Goal: Browse casually: Explore the website without a specific task or goal

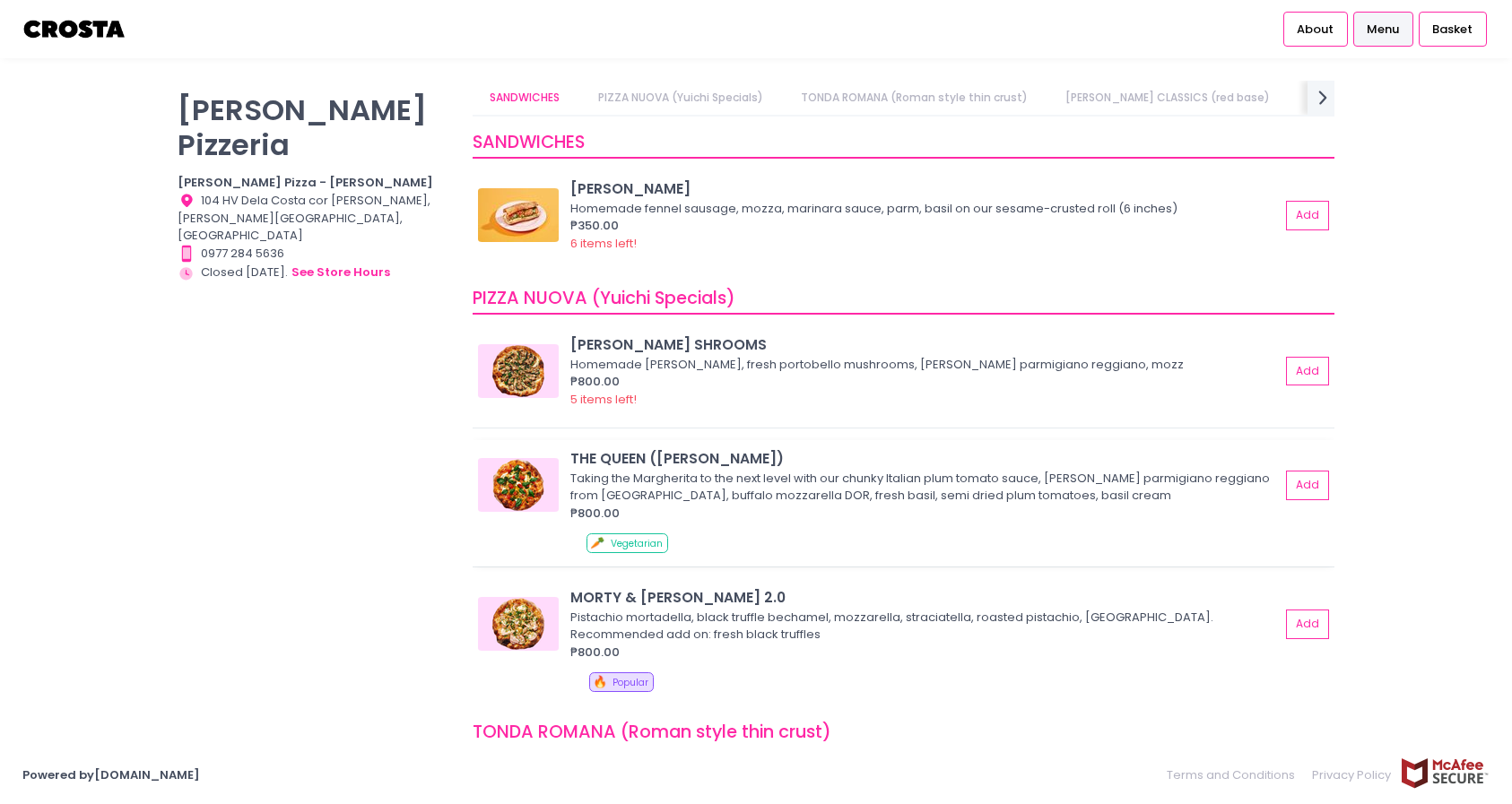
scroll to position [23, 0]
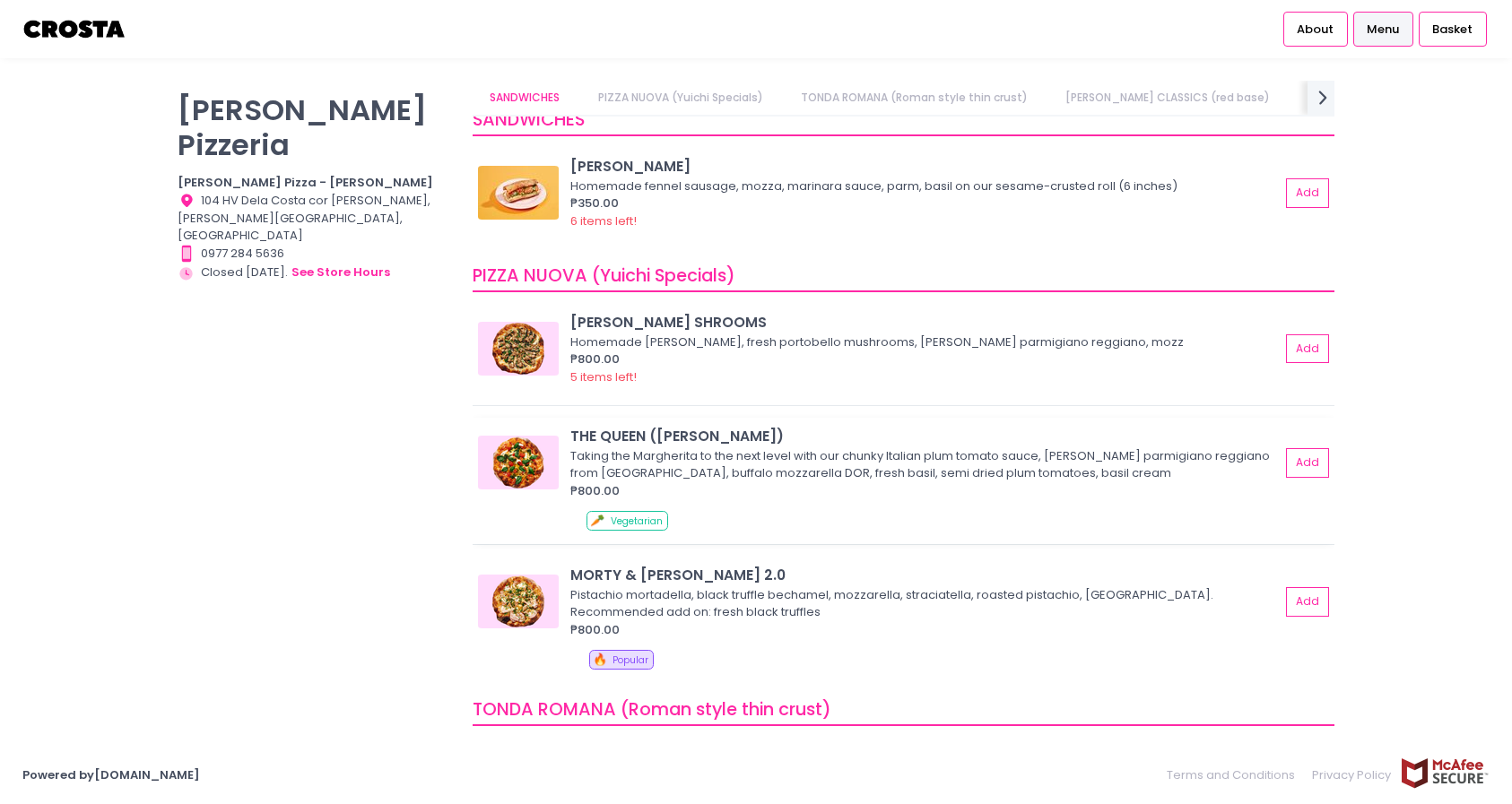
click at [504, 469] on img at bounding box center [519, 463] width 81 height 54
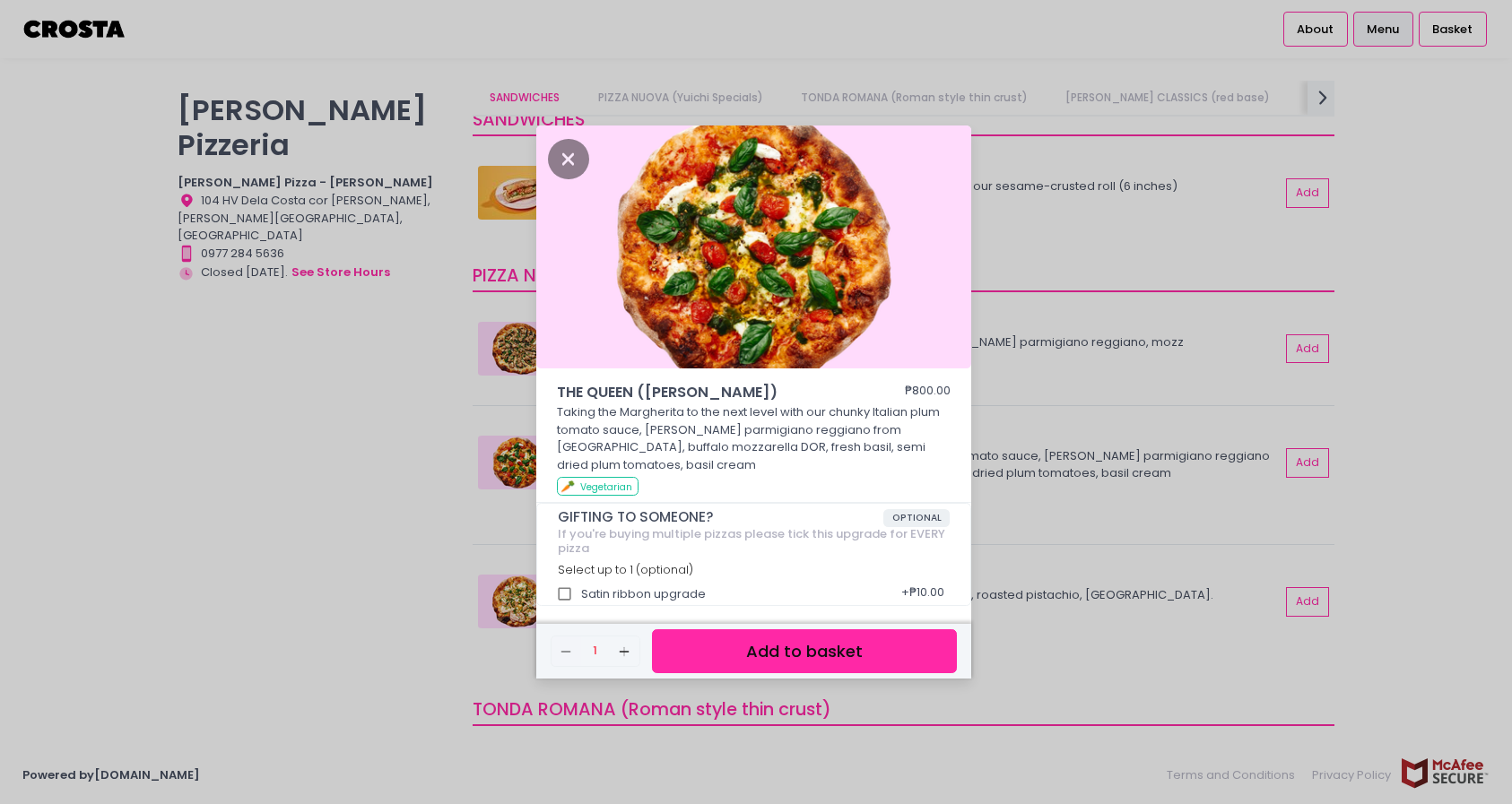
click at [462, 488] on div "THE QUEEN ([PERSON_NAME]) ₱800.00 Taking the Margherita to the next level with …" at bounding box center [756, 402] width 1512 height 804
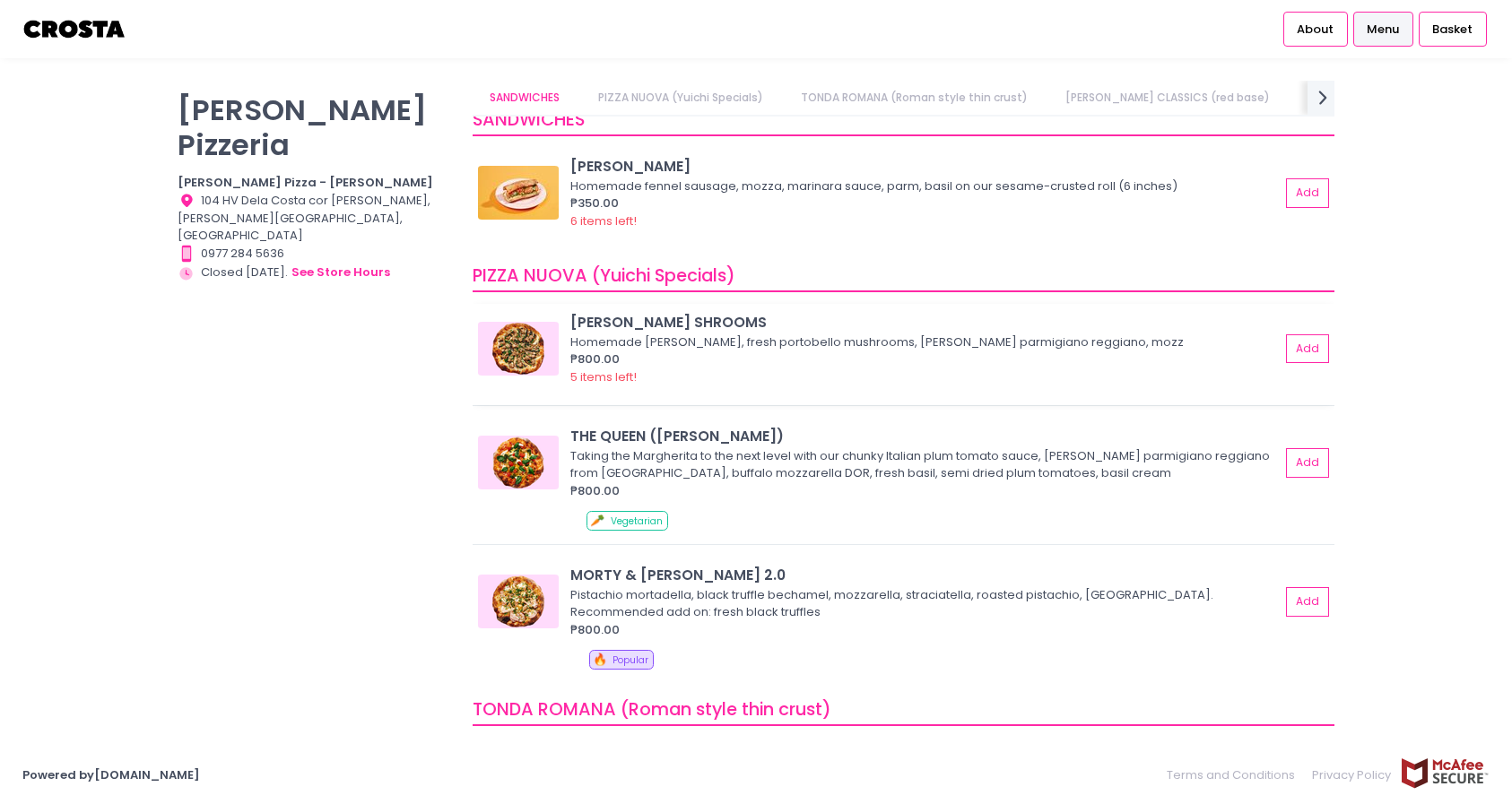
click at [502, 360] on img at bounding box center [519, 348] width 81 height 54
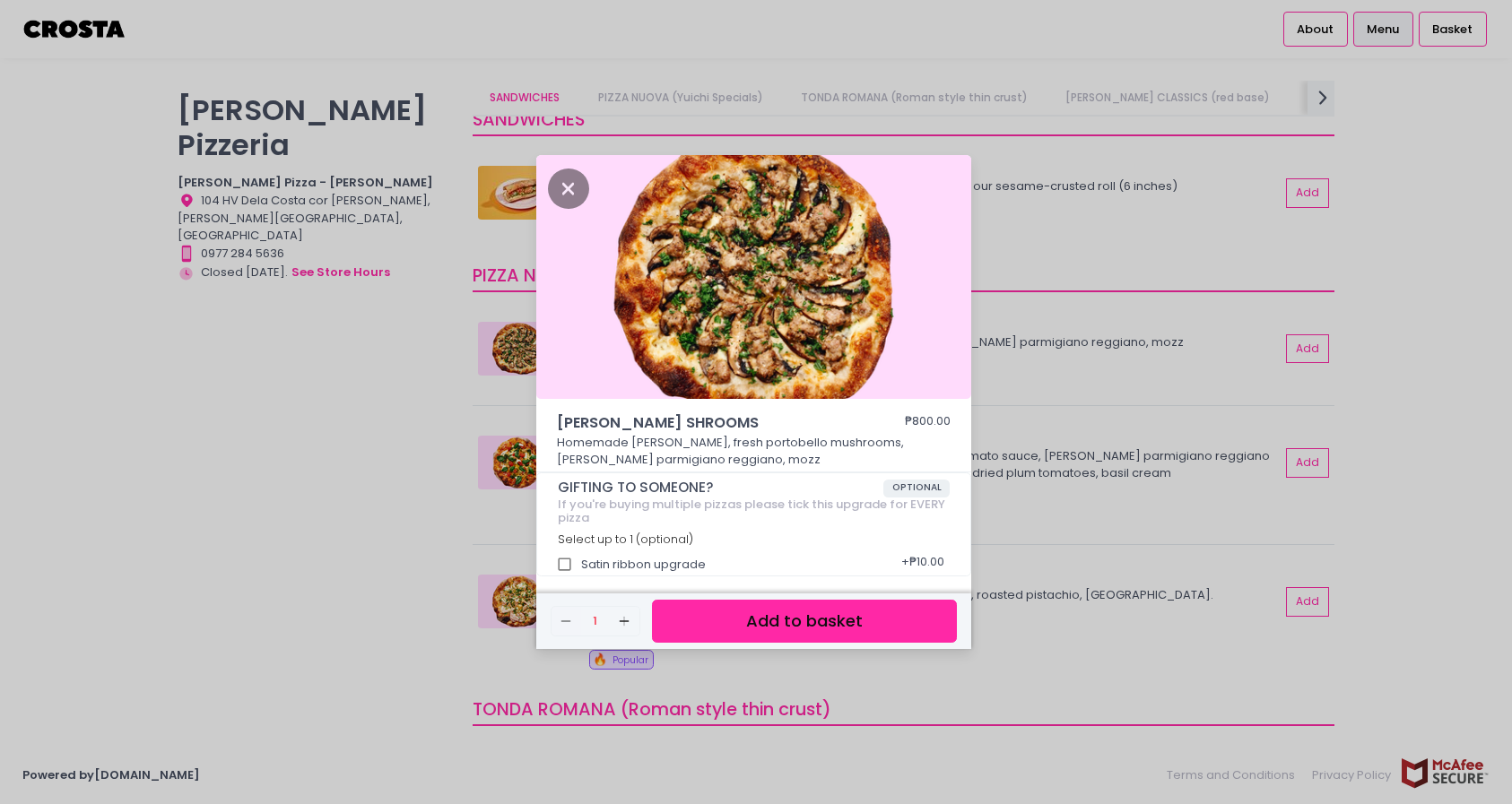
click at [403, 377] on div "[PERSON_NAME] SHROOMS ₱800.00 Homemade [PERSON_NAME], fresh portobello mushroom…" at bounding box center [756, 402] width 1512 height 804
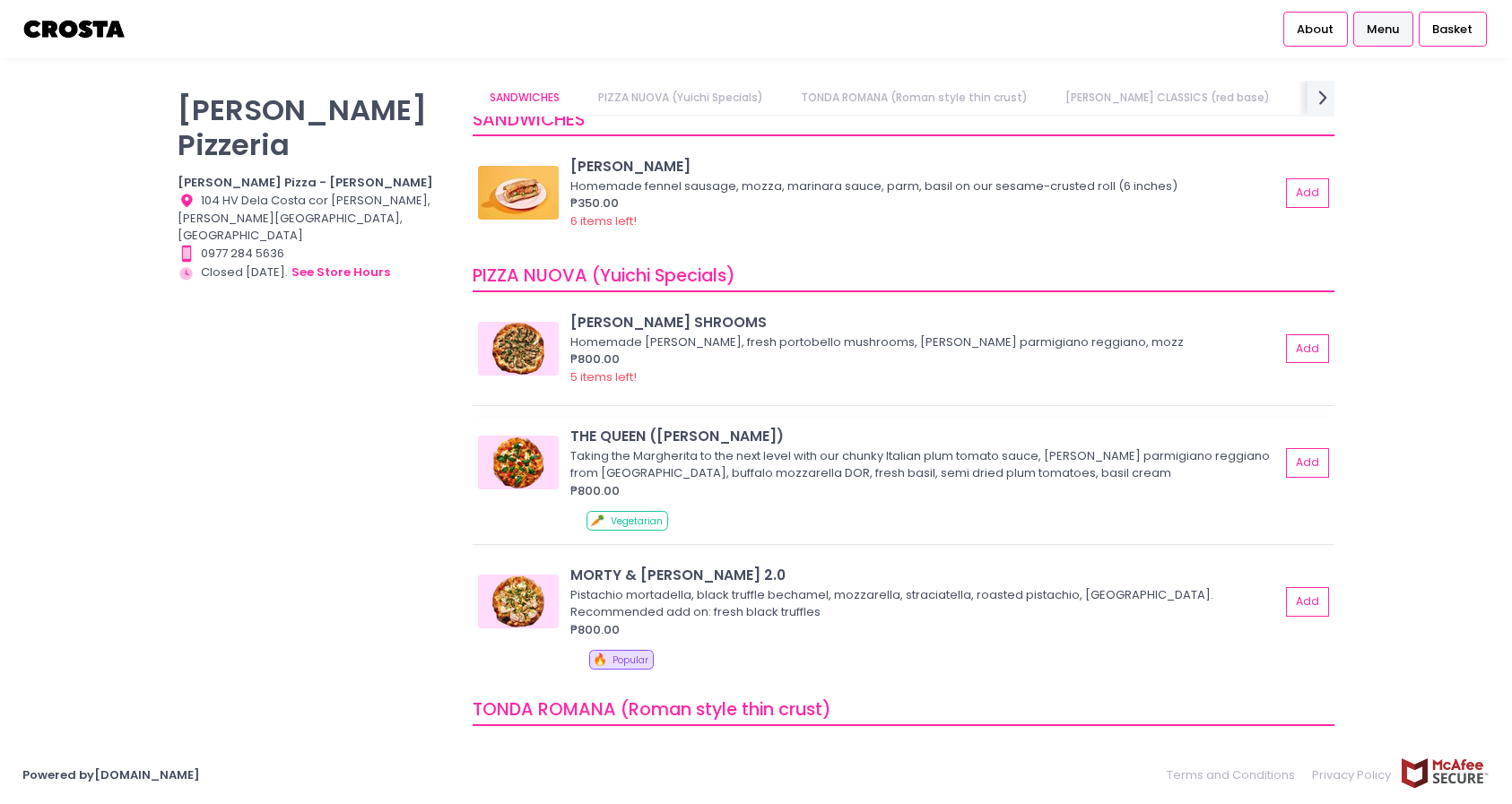
click at [510, 453] on img at bounding box center [519, 463] width 81 height 54
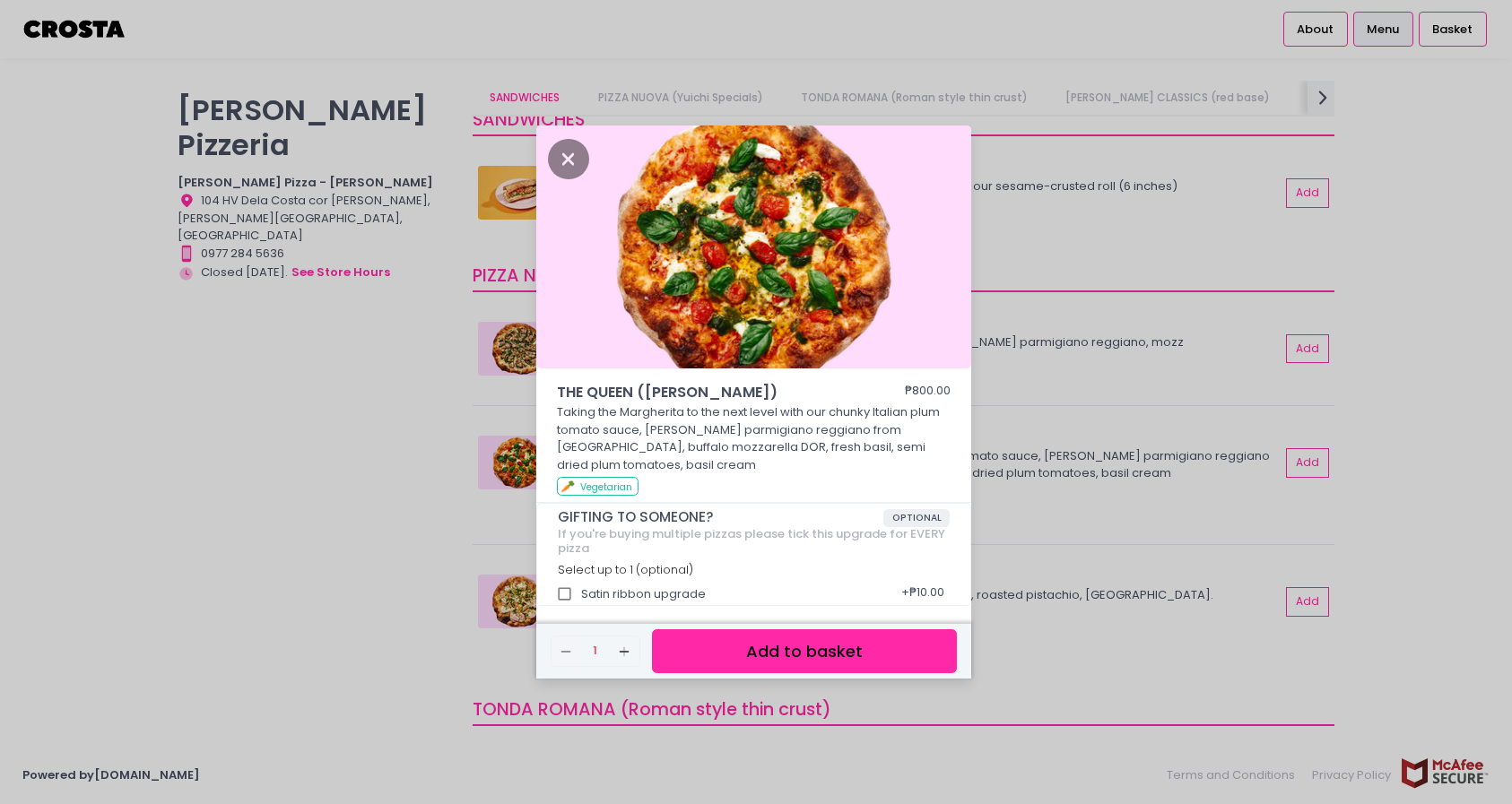
click at [449, 453] on div "THE QUEEN ([PERSON_NAME]) ₱800.00 Taking the Margherita to the next level with …" at bounding box center [756, 402] width 1512 height 804
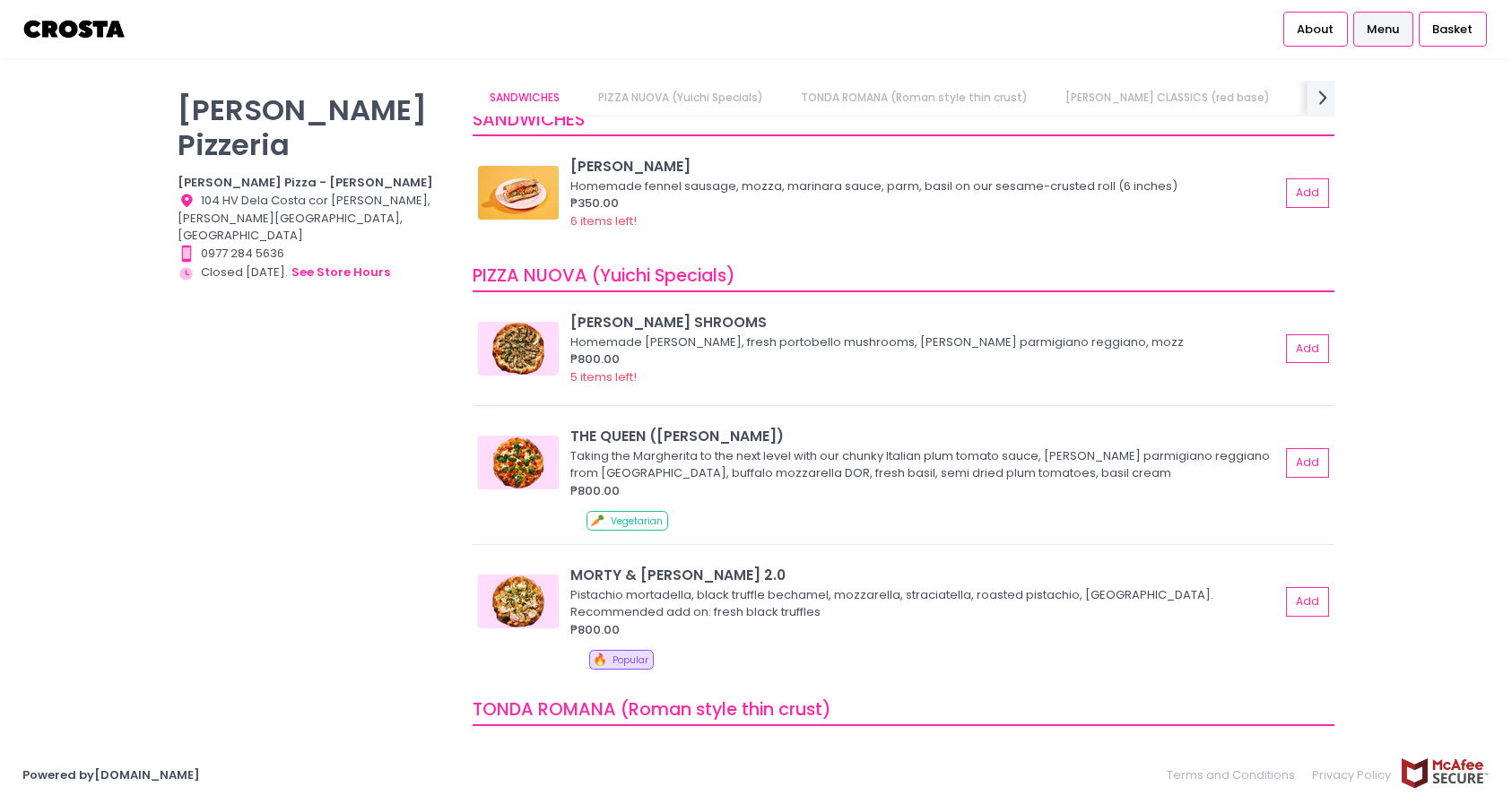
click at [521, 356] on img at bounding box center [519, 348] width 81 height 54
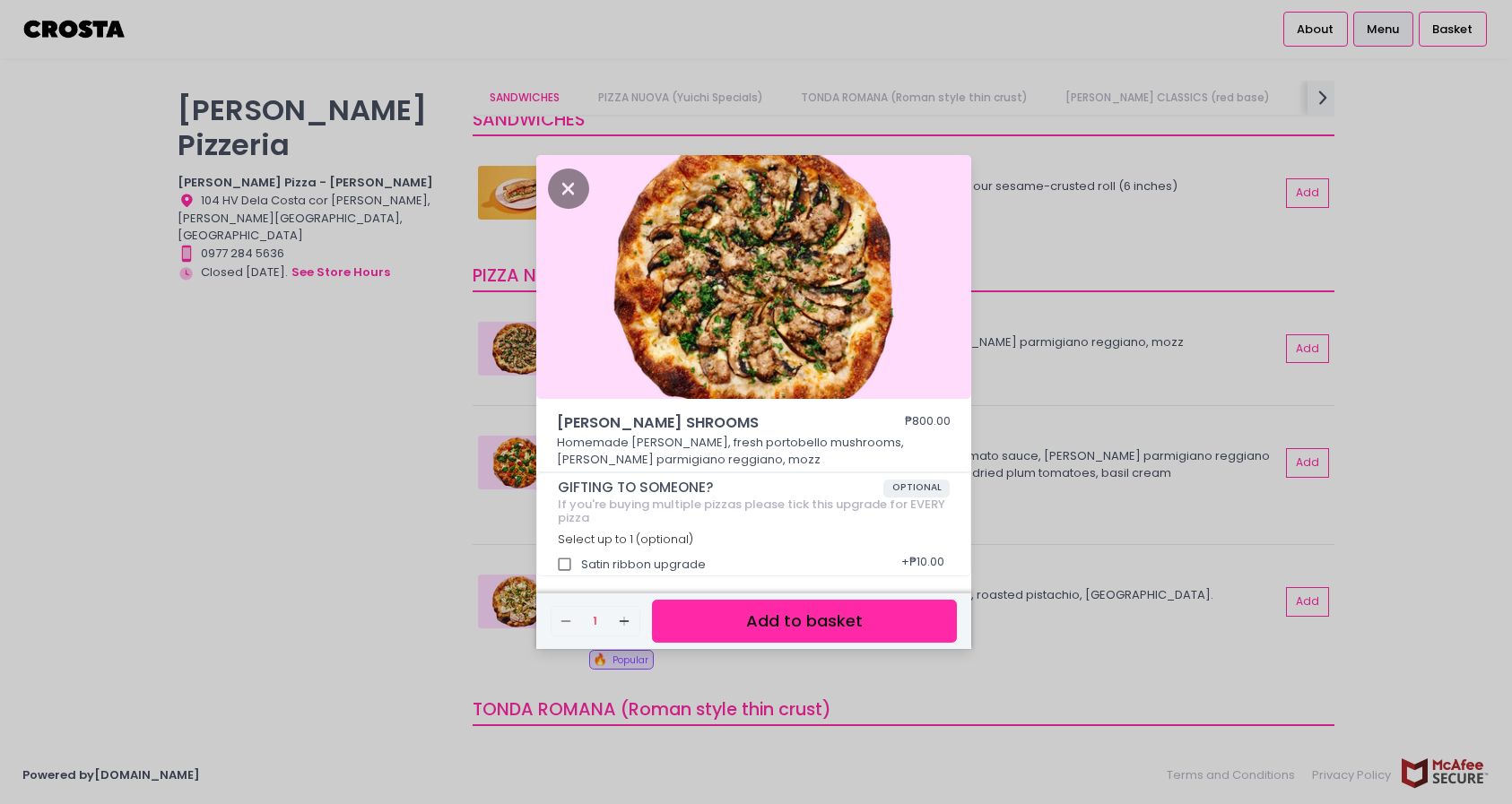
click at [524, 484] on div "[PERSON_NAME] SHROOMS ₱800.00 Homemade [PERSON_NAME], fresh portobello mushroom…" at bounding box center [756, 402] width 1512 height 804
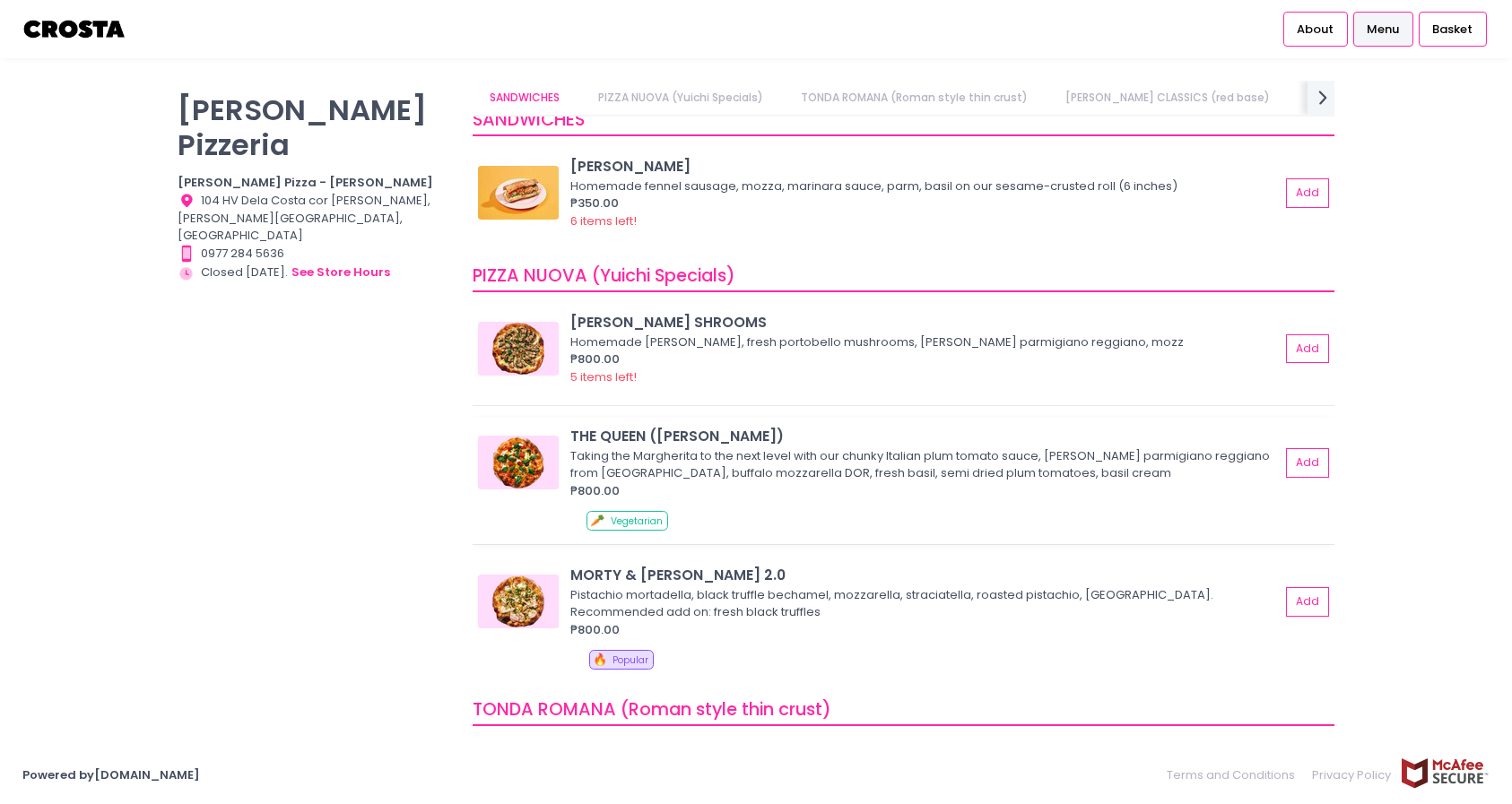
click at [495, 453] on img at bounding box center [519, 463] width 81 height 54
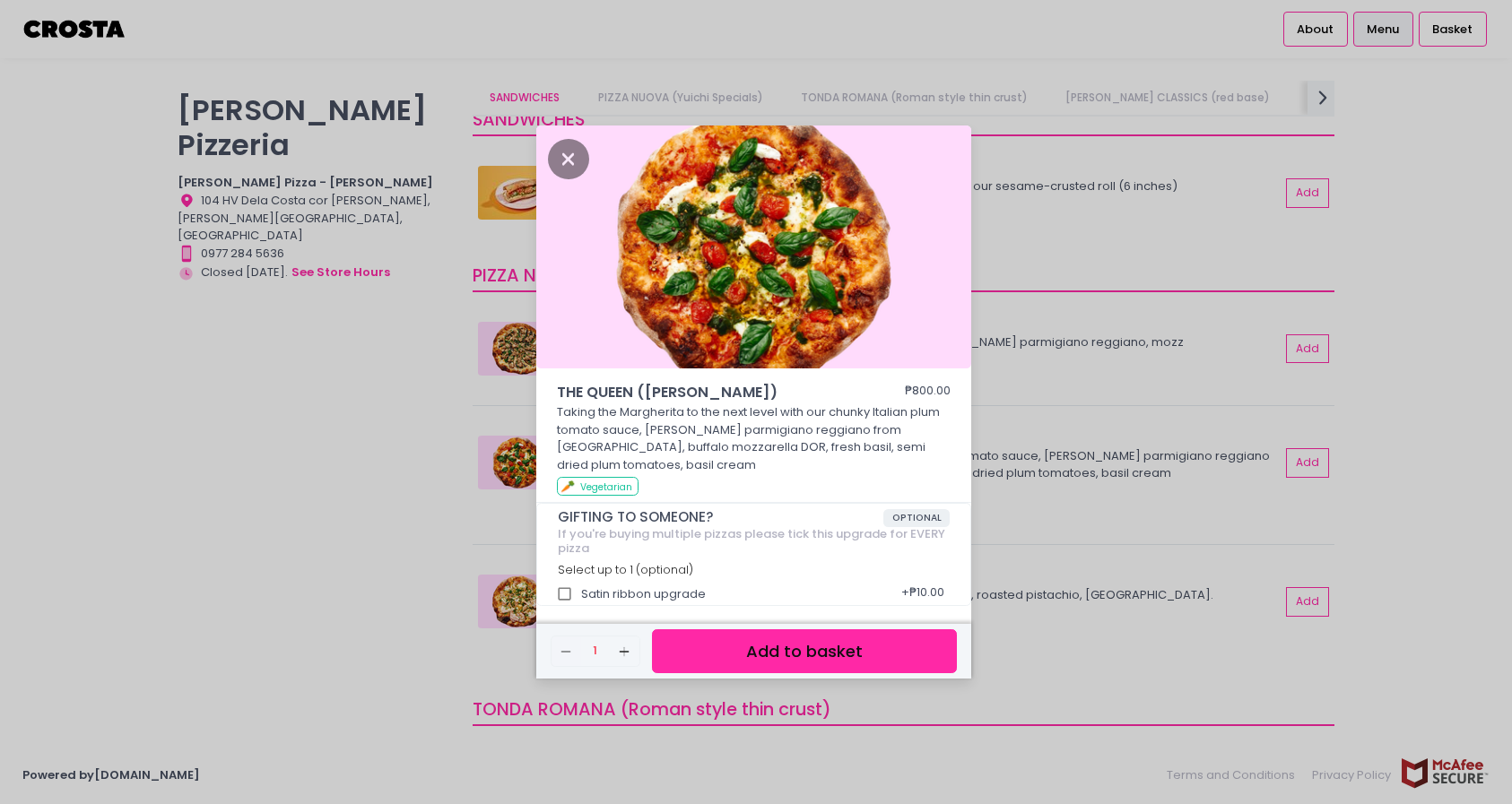
click at [495, 453] on div "THE QUEEN ([PERSON_NAME]) ₱800.00 Taking the Margherita to the next level with …" at bounding box center [756, 402] width 1512 height 804
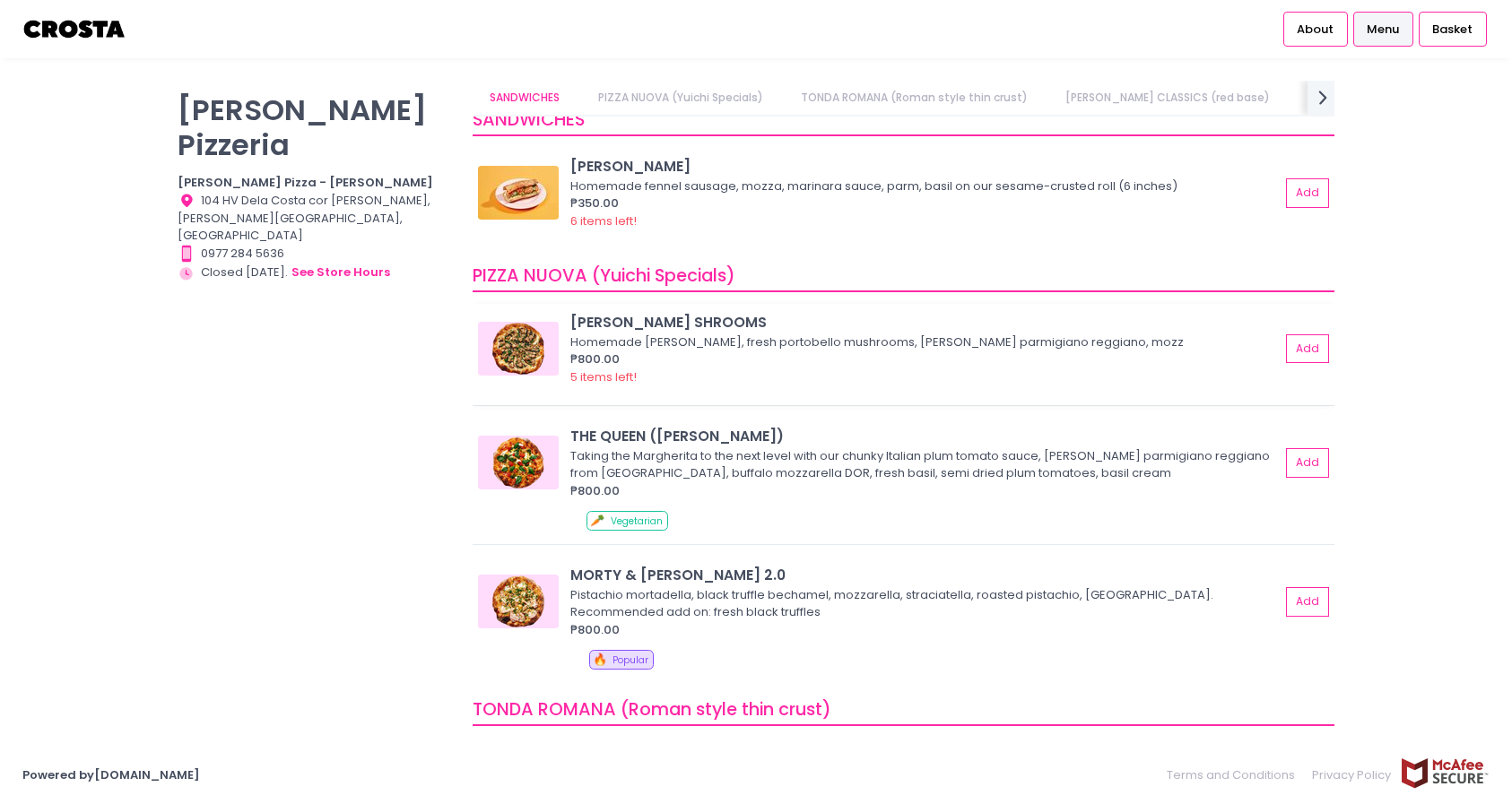
click at [511, 344] on img at bounding box center [519, 348] width 81 height 54
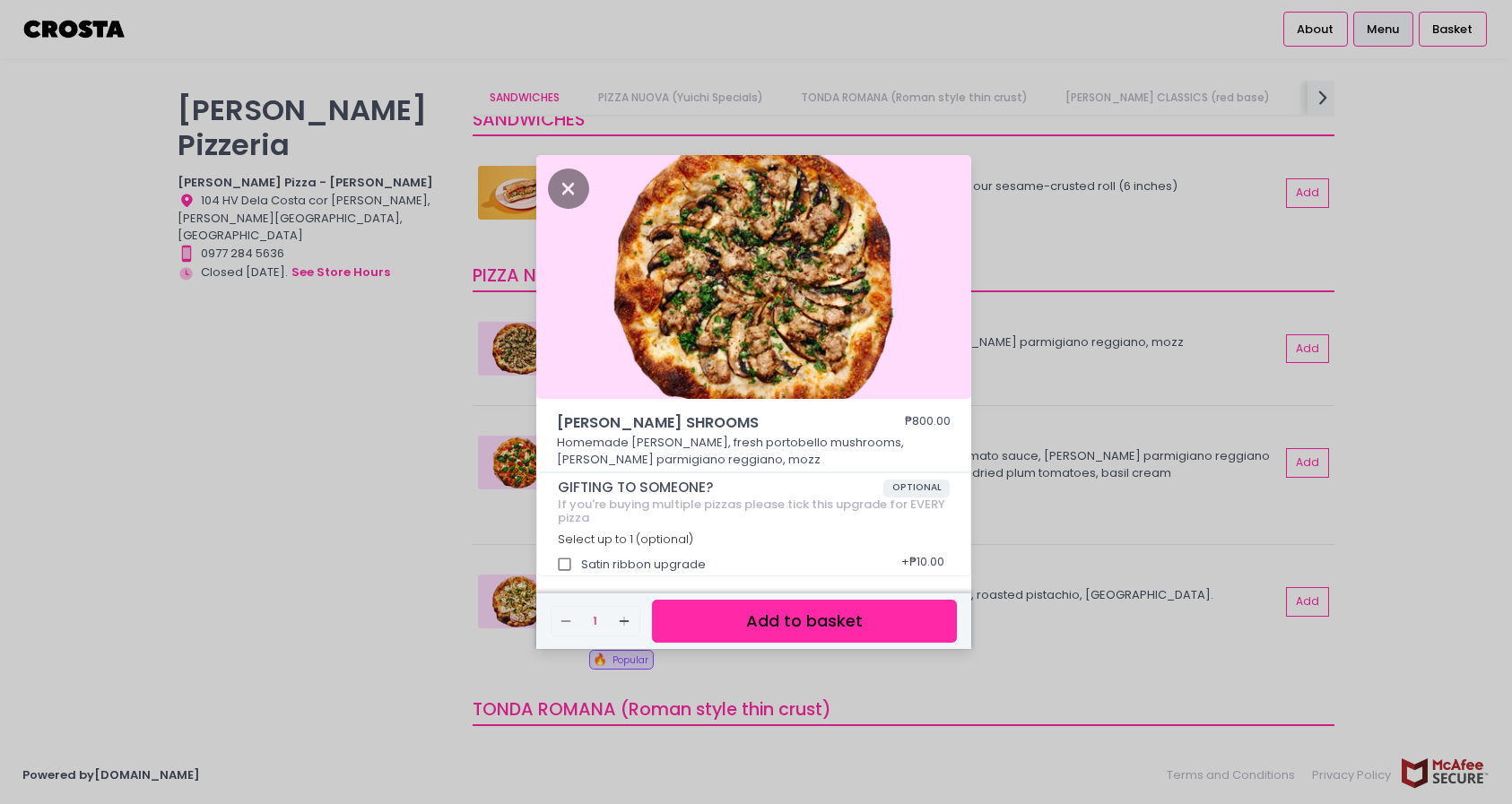
click at [485, 393] on div "[PERSON_NAME] SHROOMS ₱800.00 Homemade [PERSON_NAME], fresh portobello mushroom…" at bounding box center [756, 402] width 1512 height 804
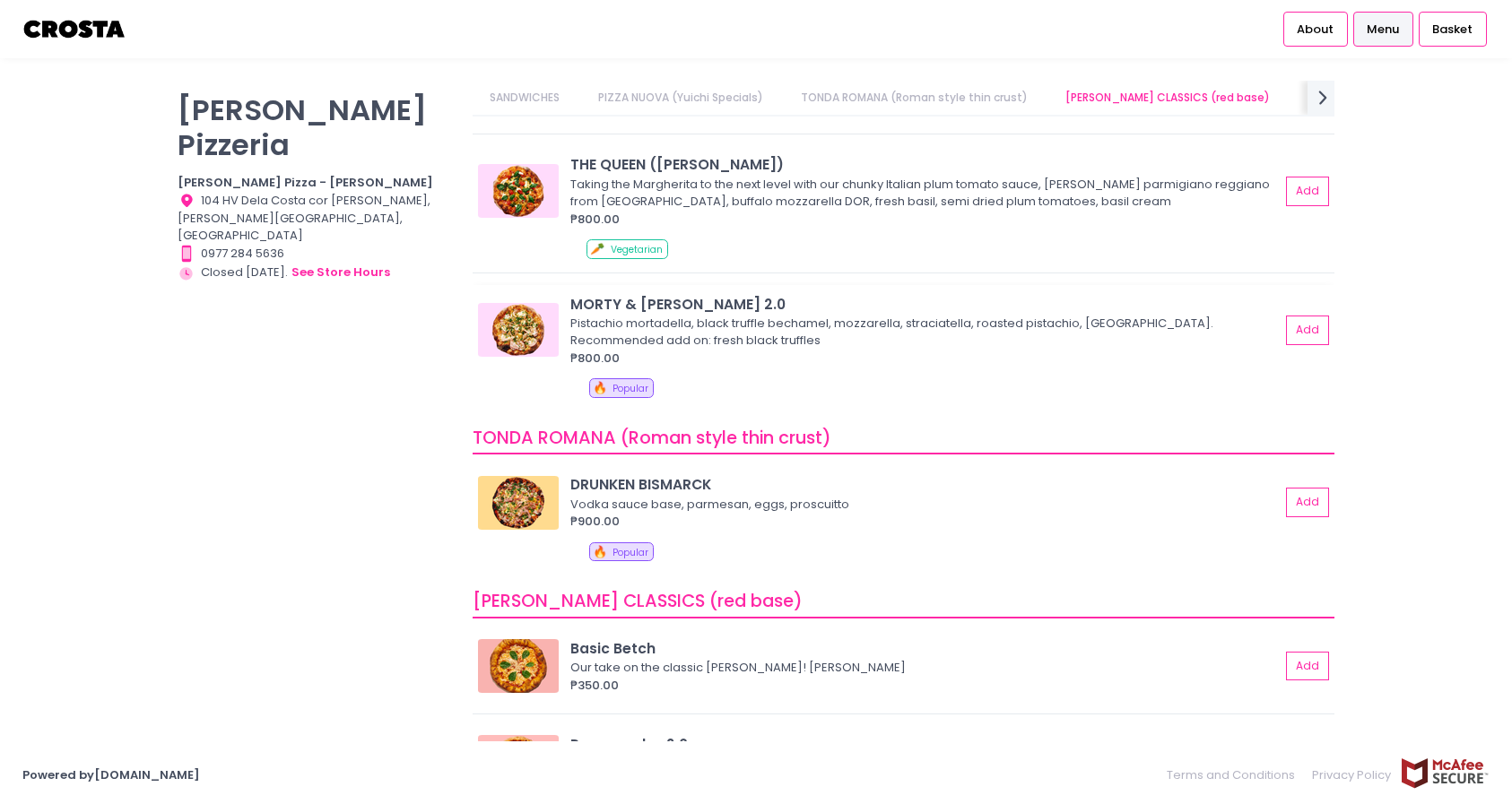
scroll to position [306, 0]
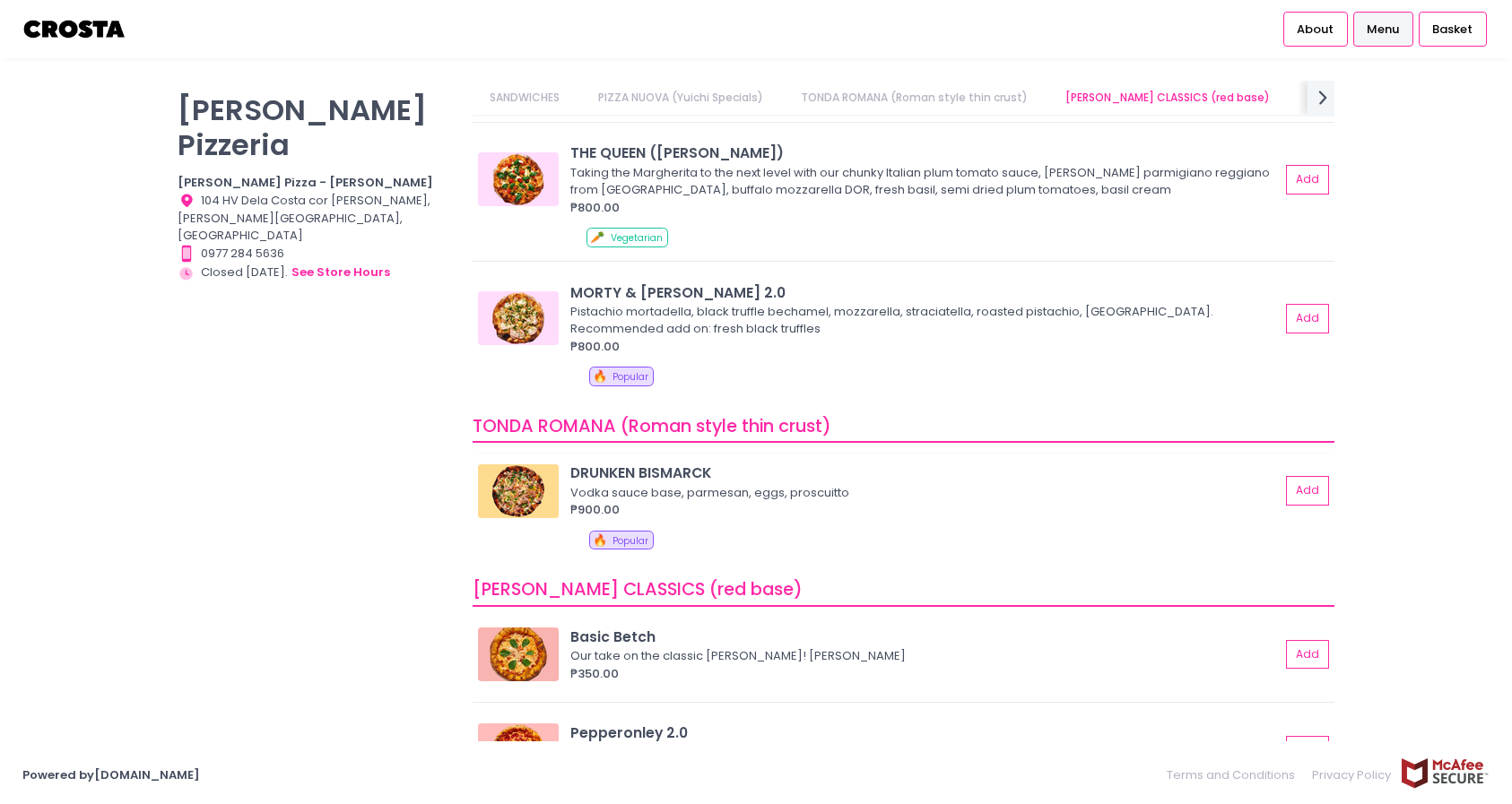
click at [517, 497] on img at bounding box center [519, 492] width 81 height 54
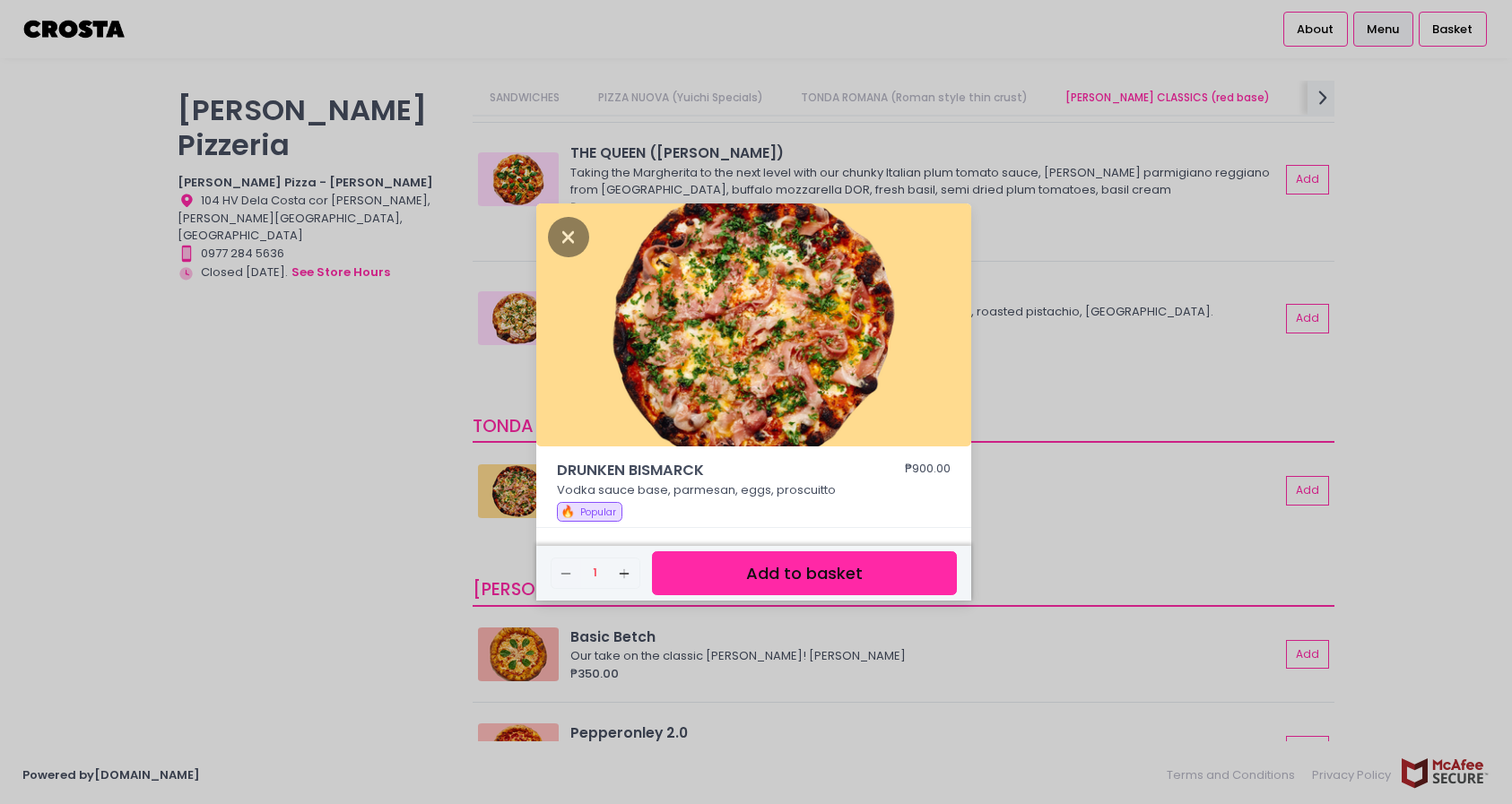
click at [441, 465] on div "DRUNKEN BISMARCK ₱900.00 Vodka sauce base, parmesan, eggs, proscuitto 🔥 Popular…" at bounding box center [756, 402] width 1512 height 804
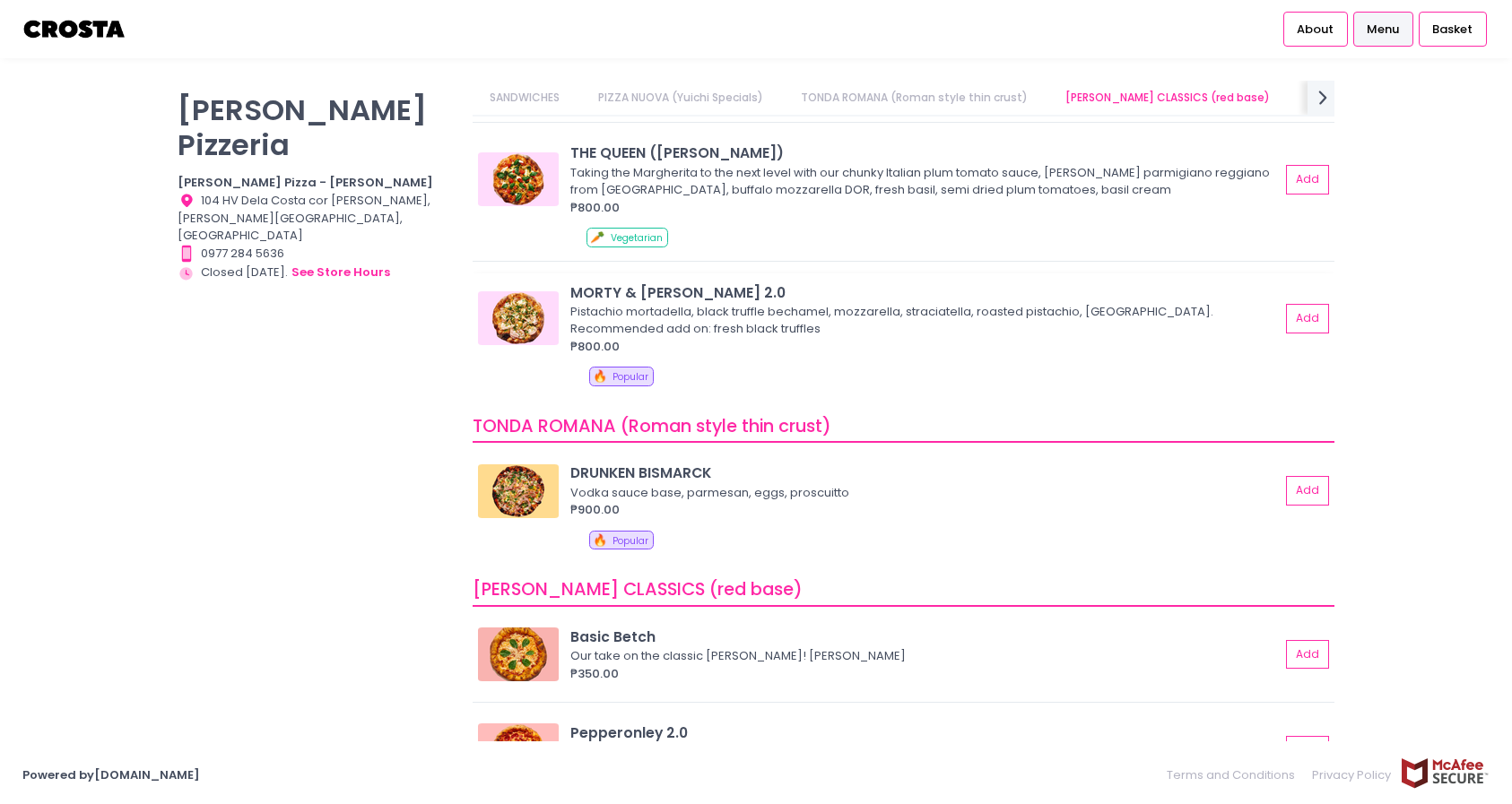
click at [520, 311] on img at bounding box center [519, 319] width 81 height 54
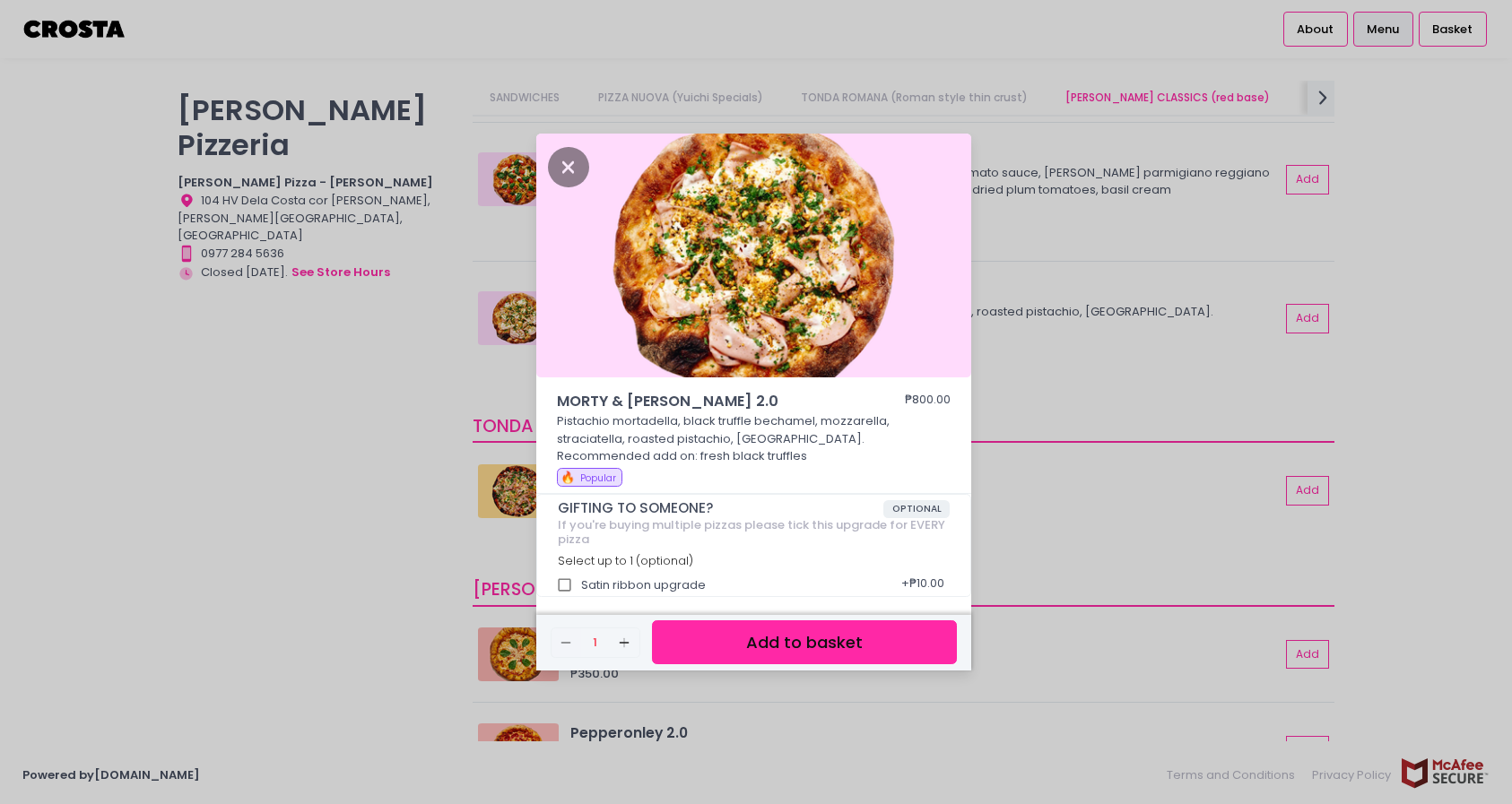
click at [439, 394] on div "MORTY & [PERSON_NAME] 2.0 ₱800.00 Pistachio mortadella, black truffle bechamel,…" at bounding box center [756, 402] width 1512 height 804
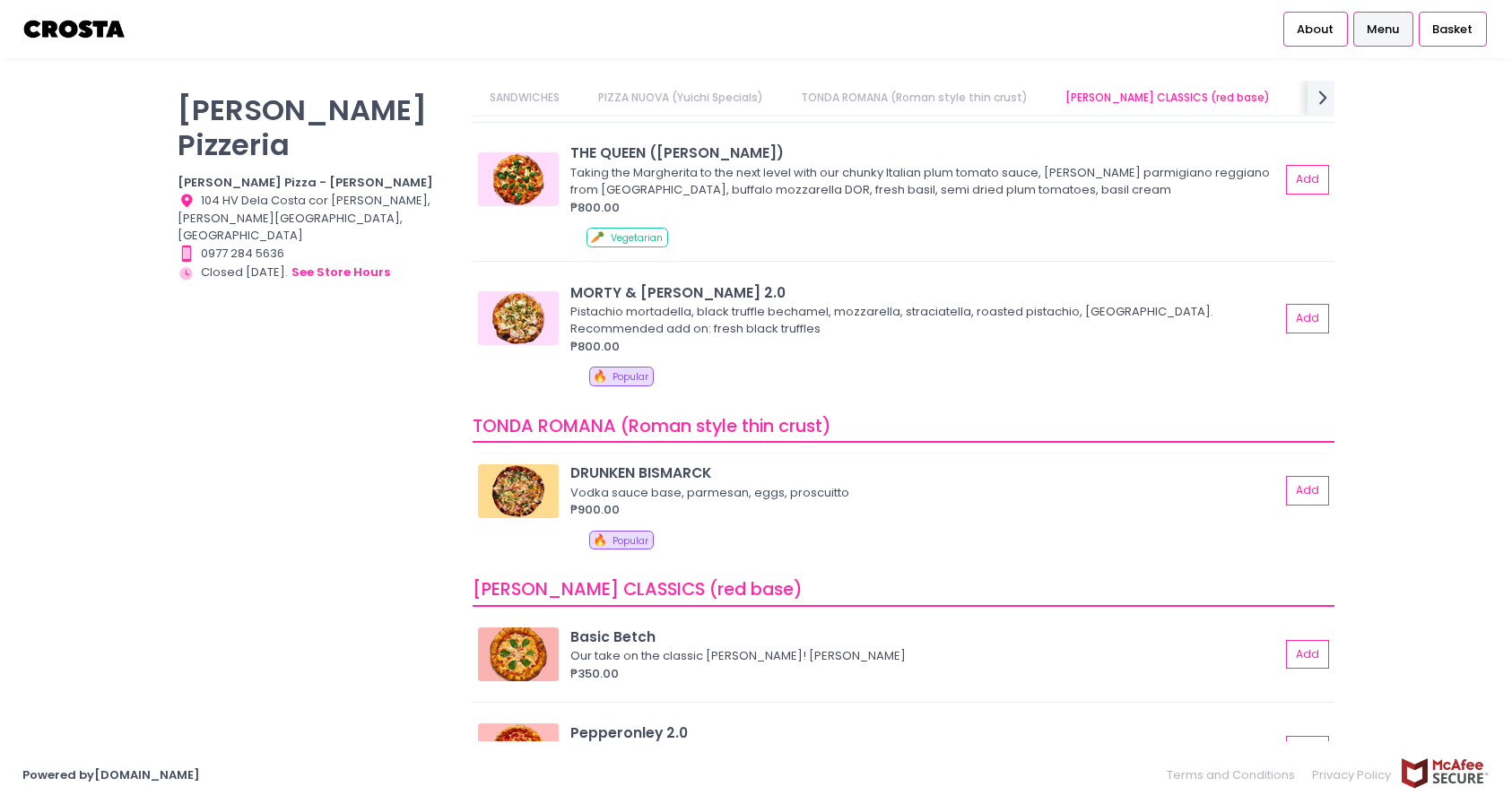
click at [503, 500] on img at bounding box center [519, 492] width 81 height 54
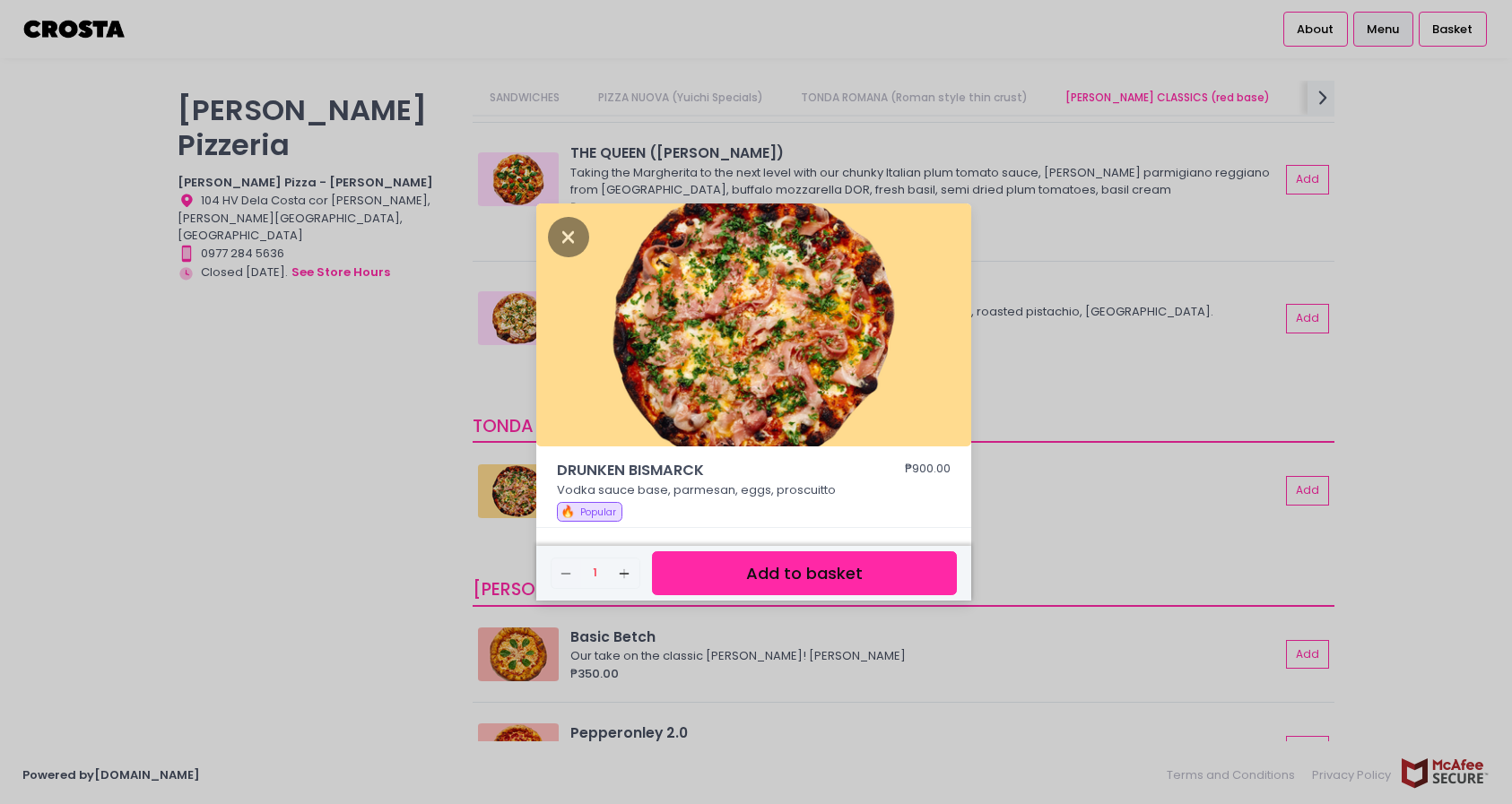
click at [394, 474] on div "DRUNKEN BISMARCK ₱900.00 Vodka sauce base, parmesan, eggs, proscuitto 🔥 Popular…" at bounding box center [756, 402] width 1512 height 804
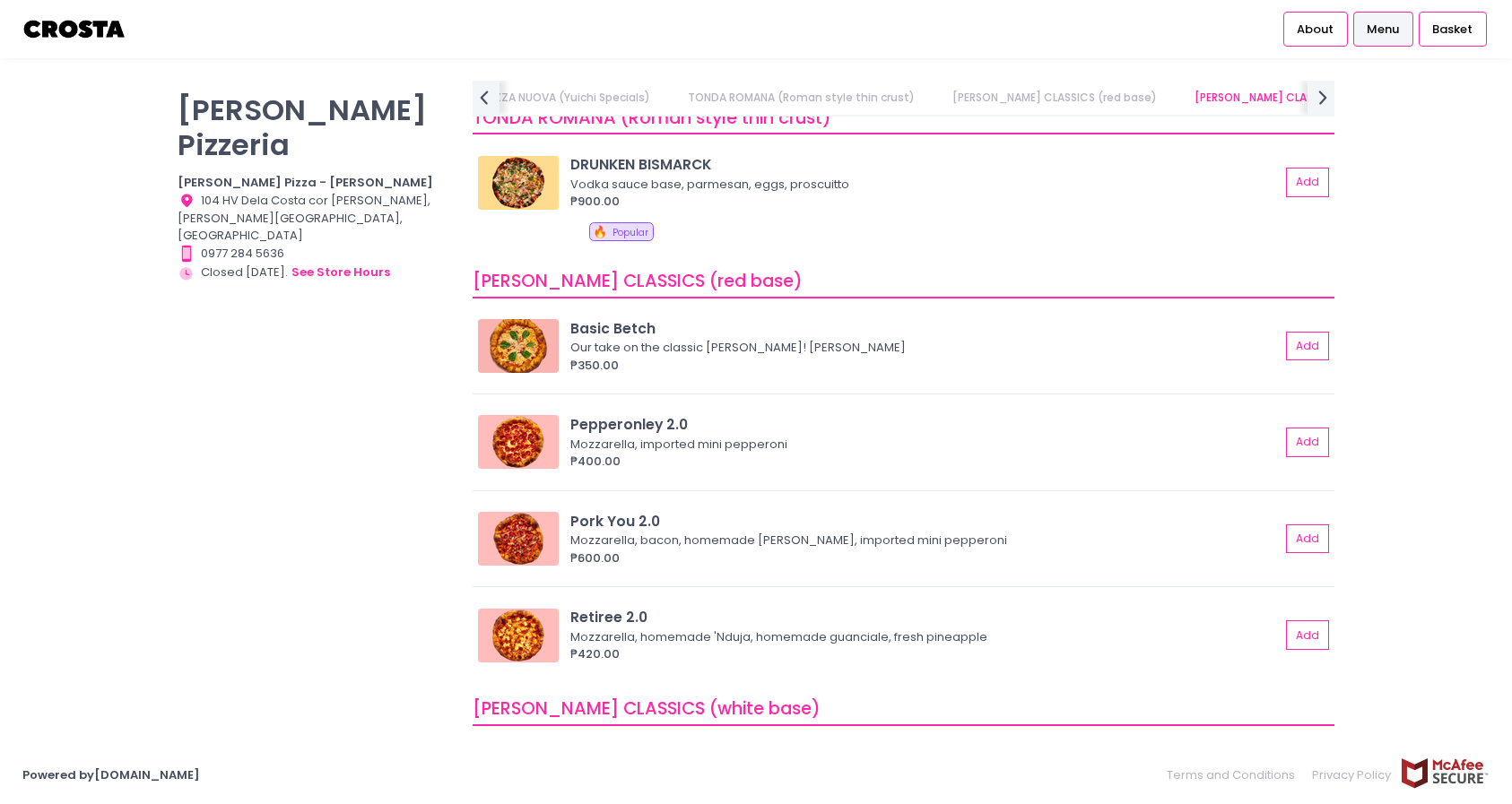
scroll to position [637, 0]
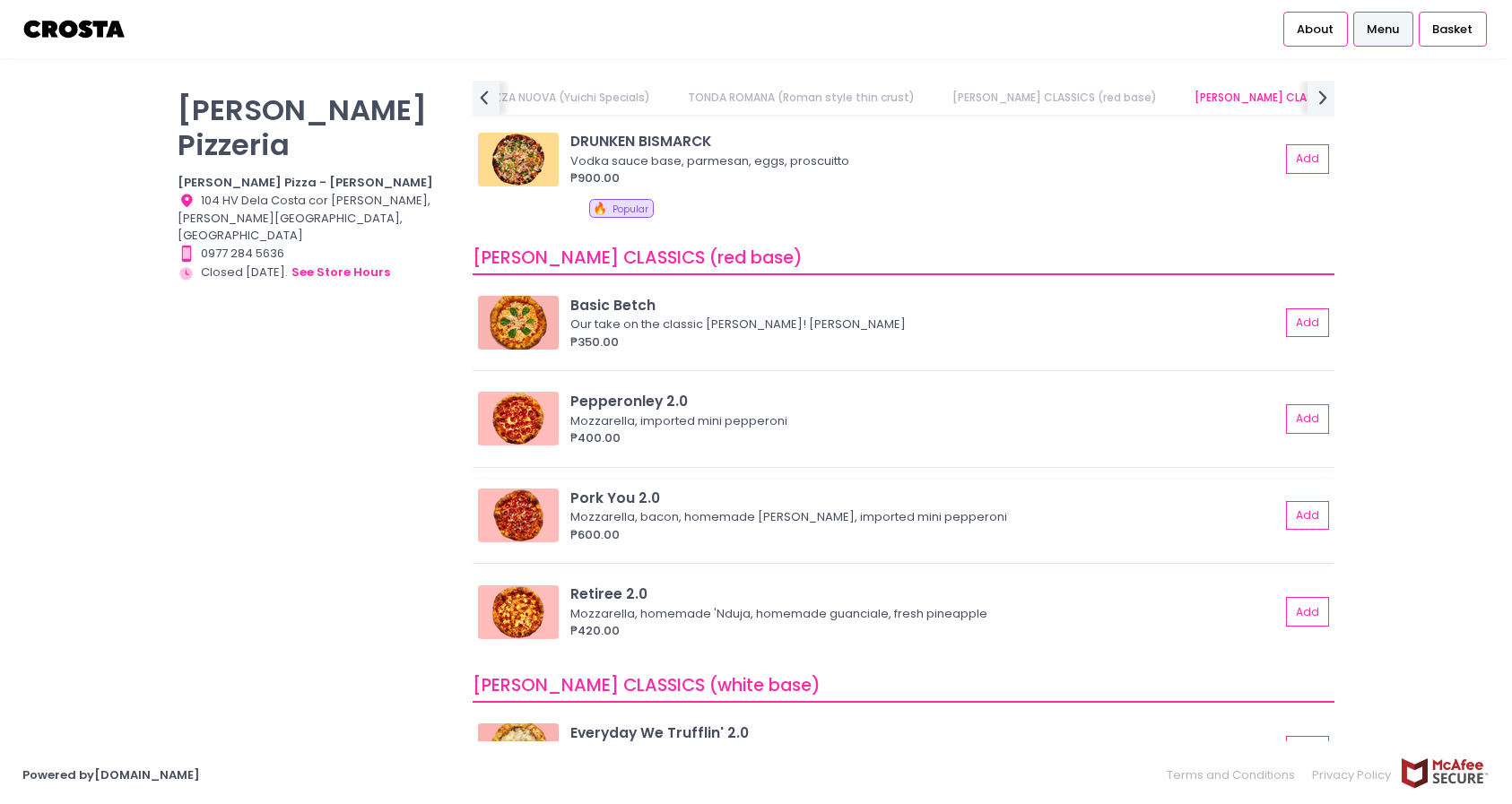
click at [512, 512] on img at bounding box center [519, 516] width 81 height 54
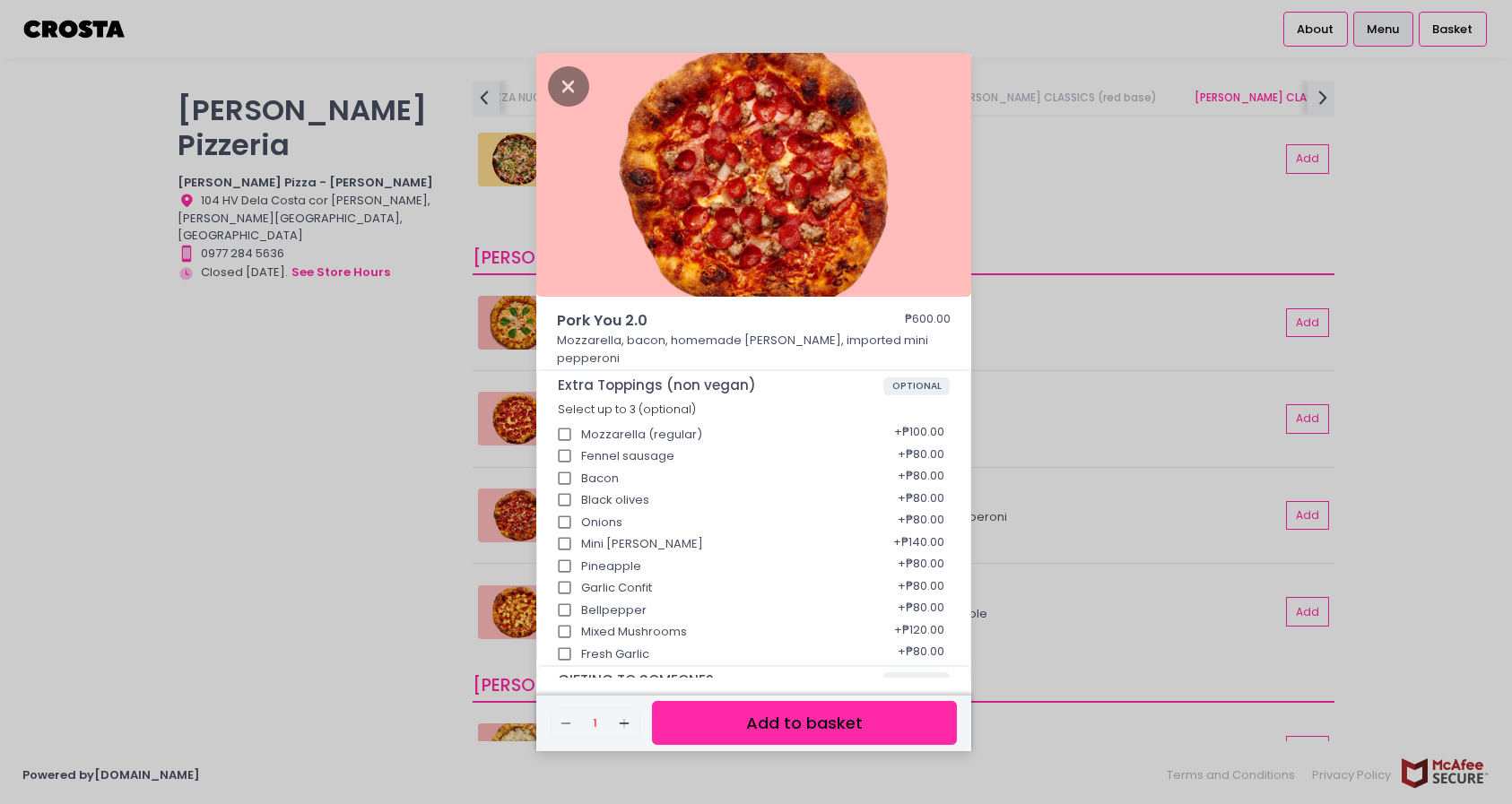
click at [420, 297] on div "Pork You 2.0 ₱600.00 Mozzarella, bacon, homemade [PERSON_NAME], imported mini p…" at bounding box center [756, 402] width 1512 height 804
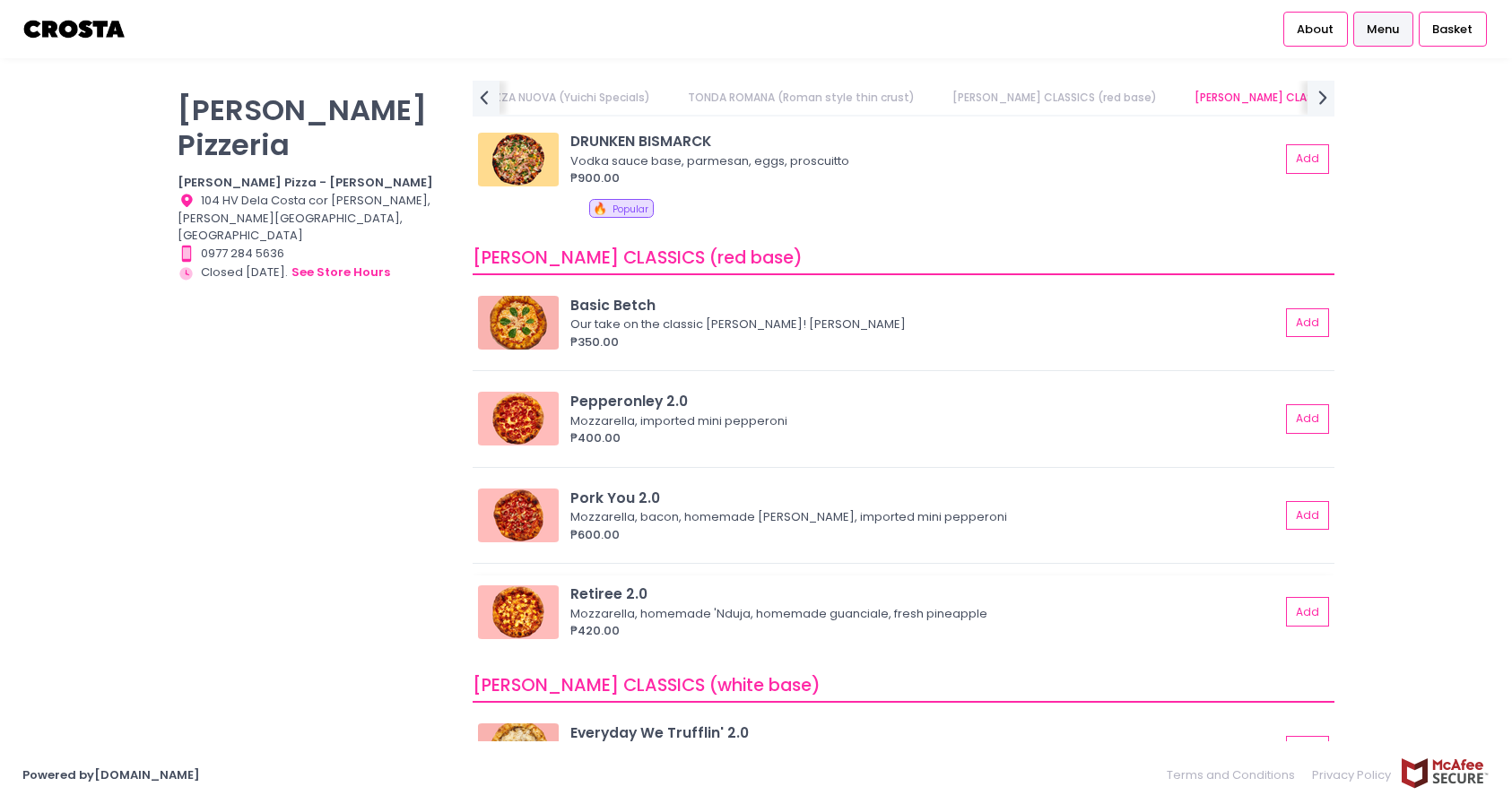
click at [526, 613] on img at bounding box center [519, 612] width 81 height 54
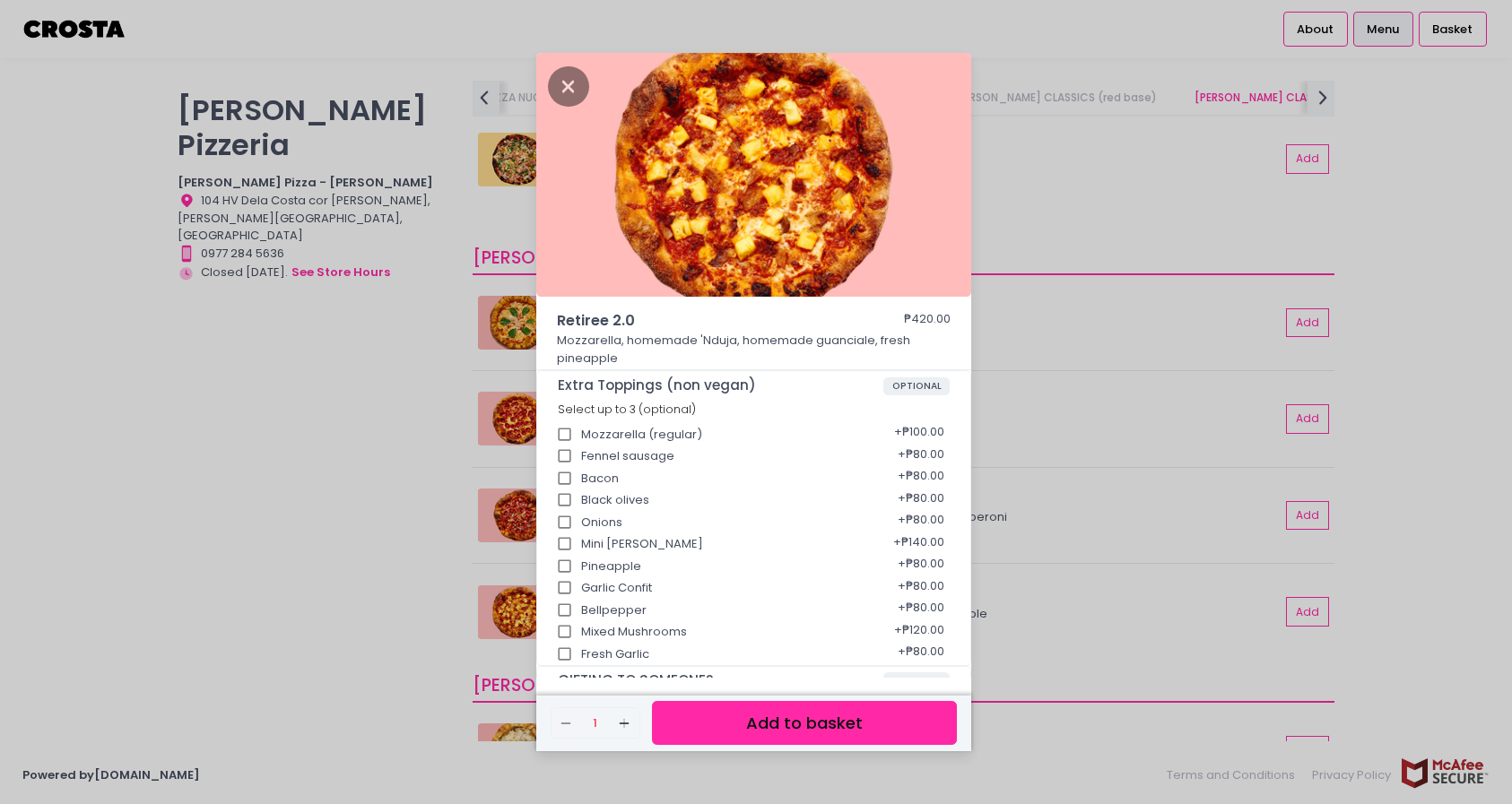
click at [395, 525] on div "Retiree 2.0 ₱420.00 Mozzarella, homemade 'Nduja, homemade guanciale, fresh pine…" at bounding box center [756, 402] width 1512 height 804
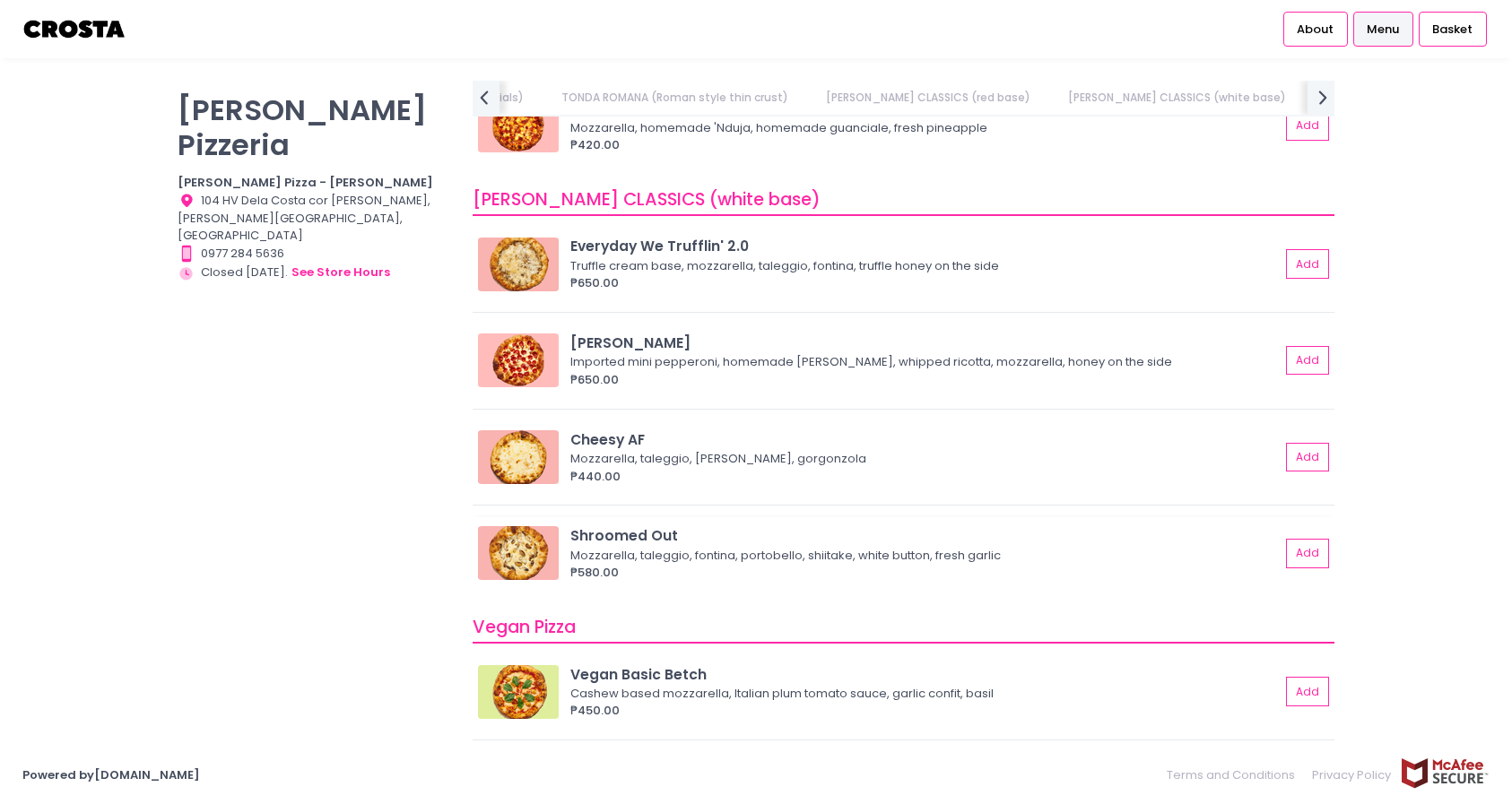
scroll to position [1146, 0]
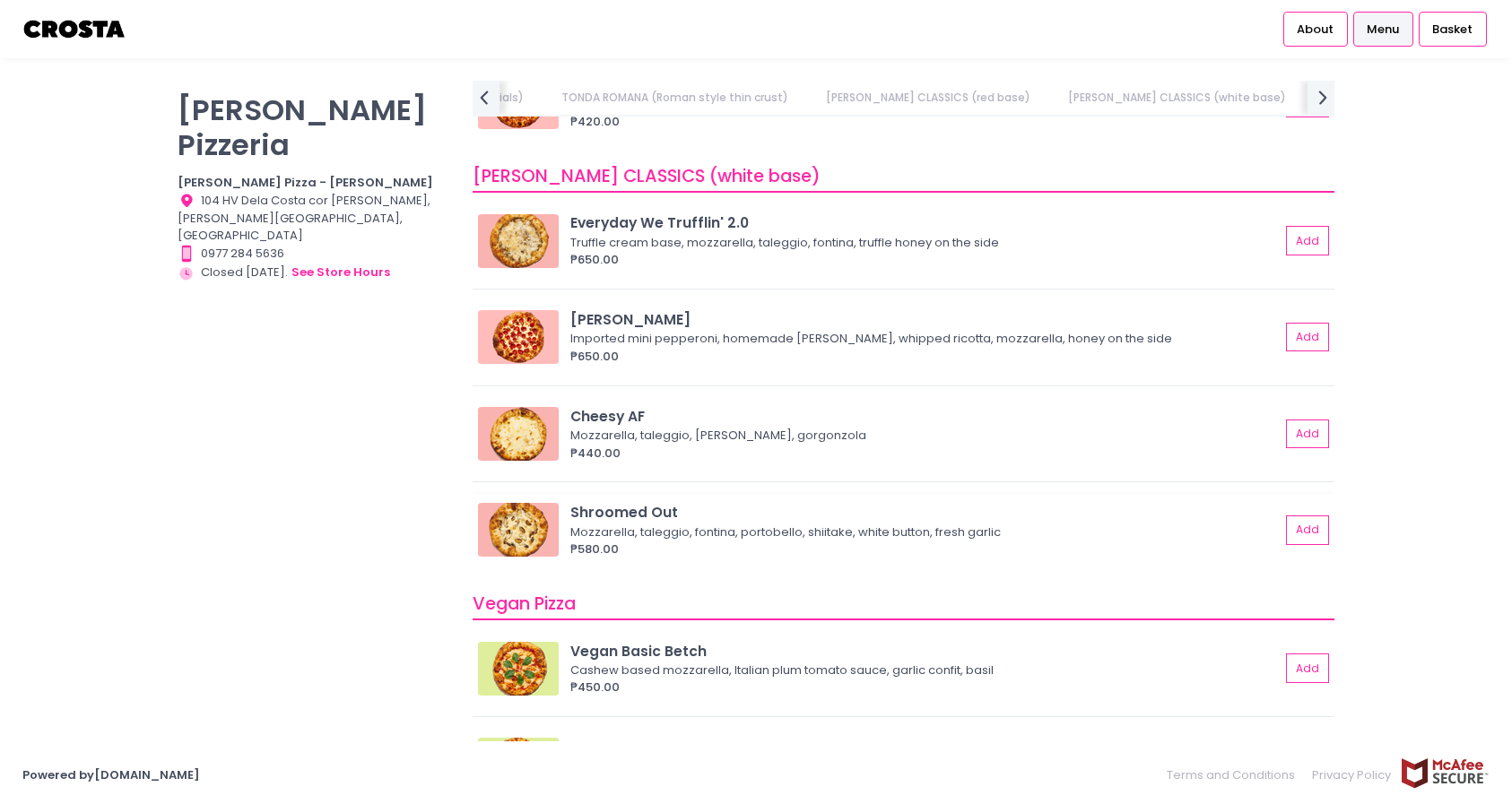
click at [522, 530] on img at bounding box center [519, 530] width 81 height 54
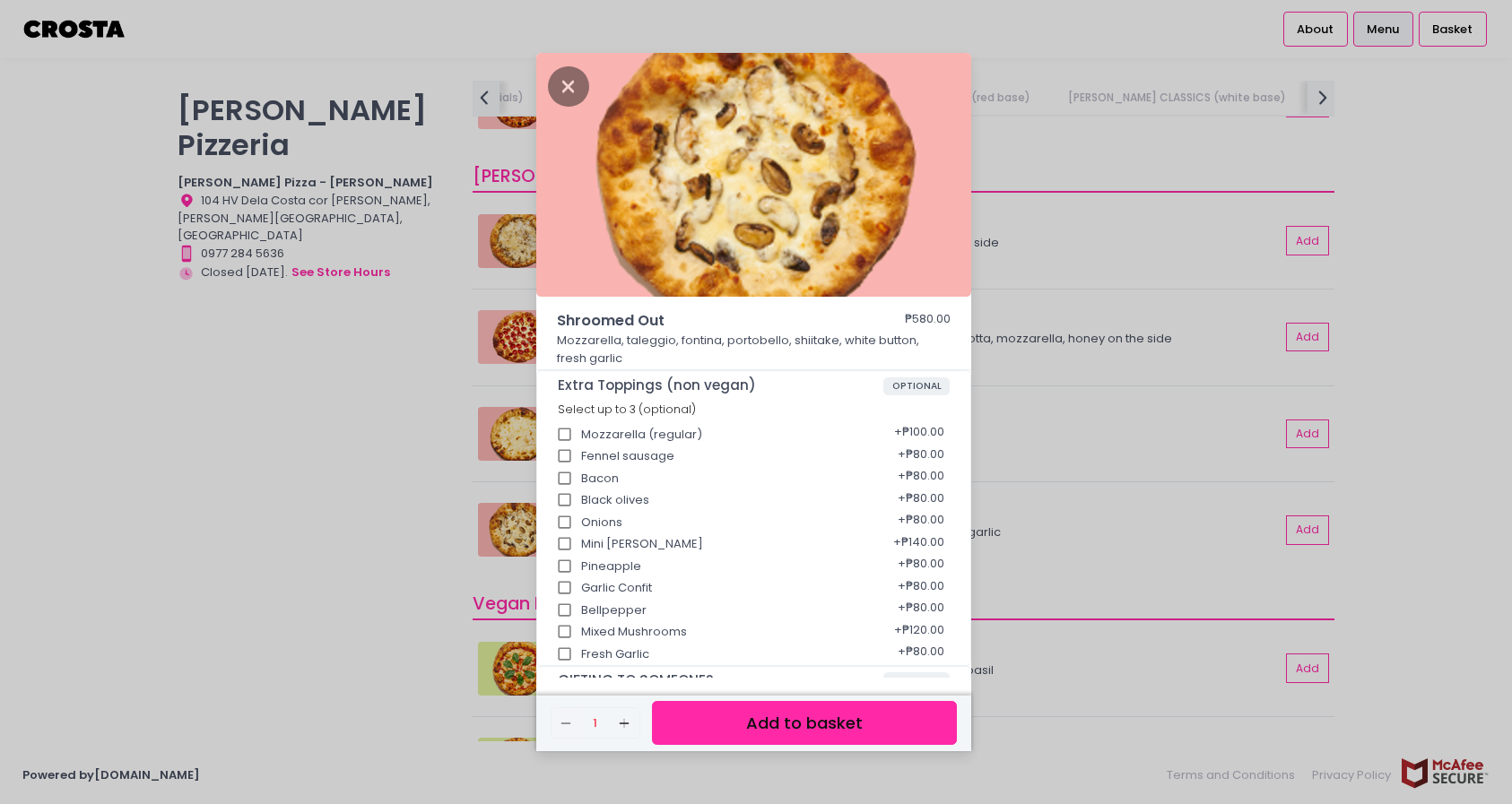
click at [512, 530] on div "Shroomed Out ₱580.00 Mozzarella, taleggio, fontina, portobello, shiitake, white…" at bounding box center [756, 402] width 1512 height 804
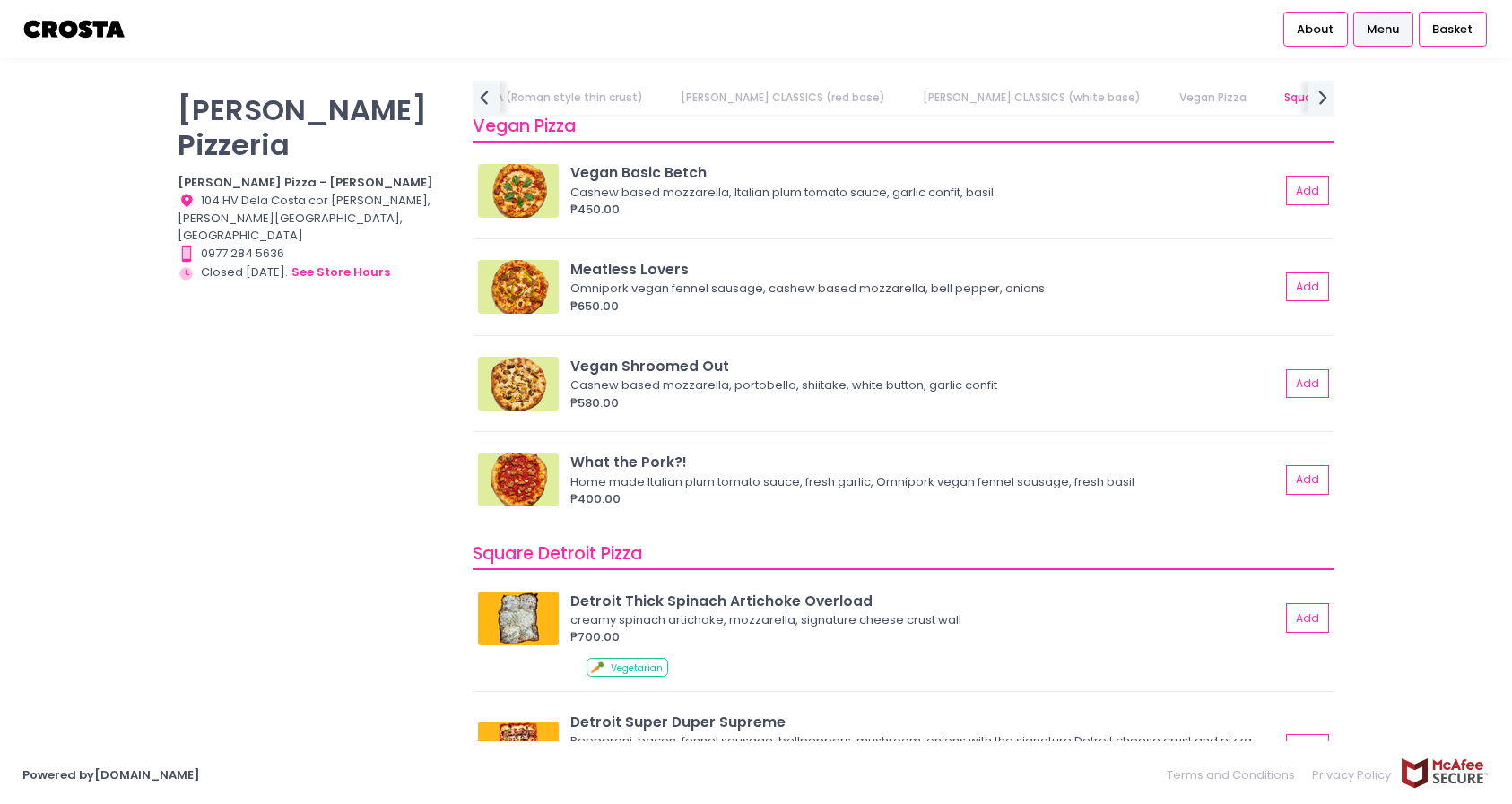
scroll to position [1935, 0]
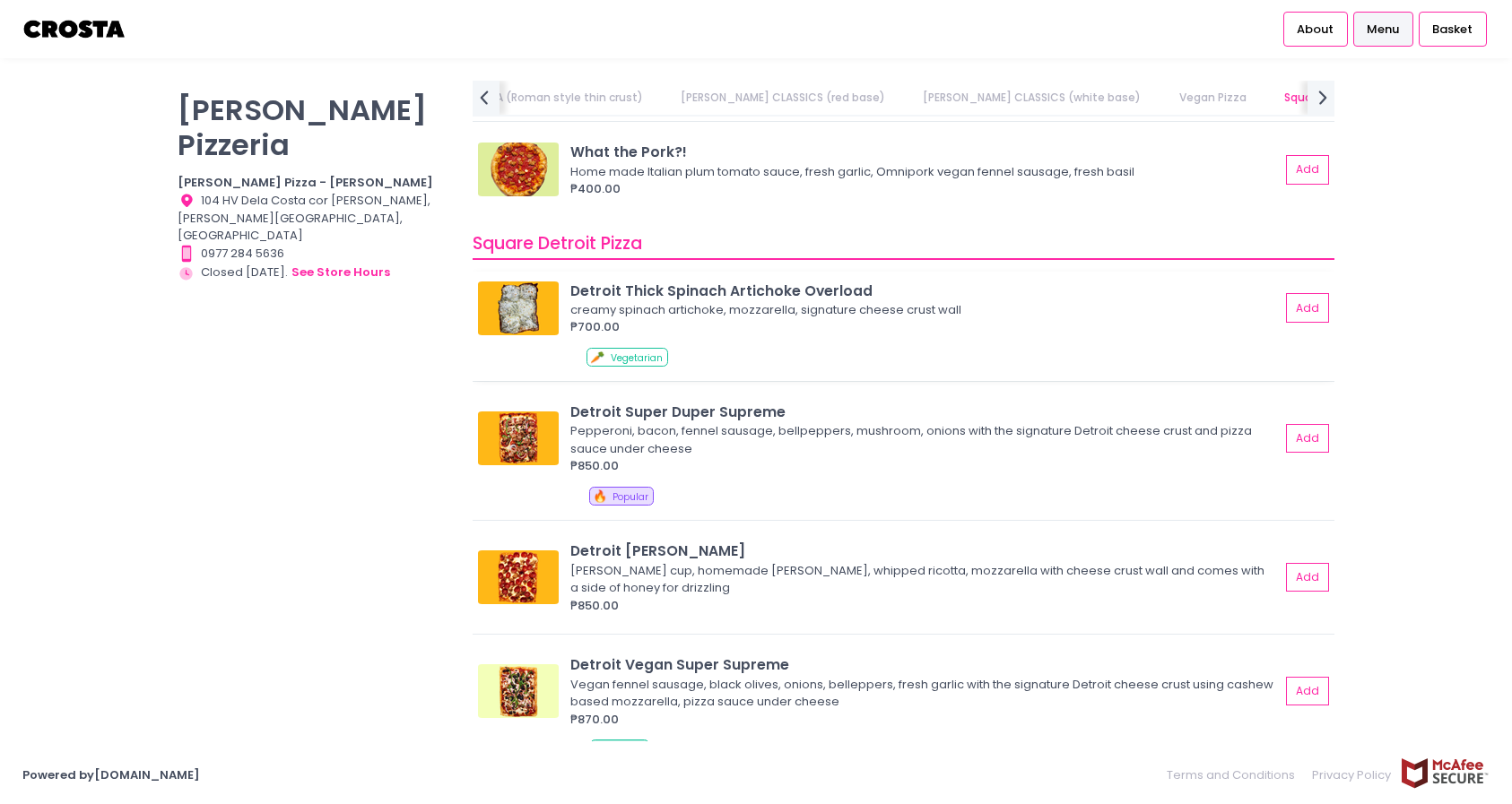
click at [500, 299] on img at bounding box center [519, 309] width 81 height 54
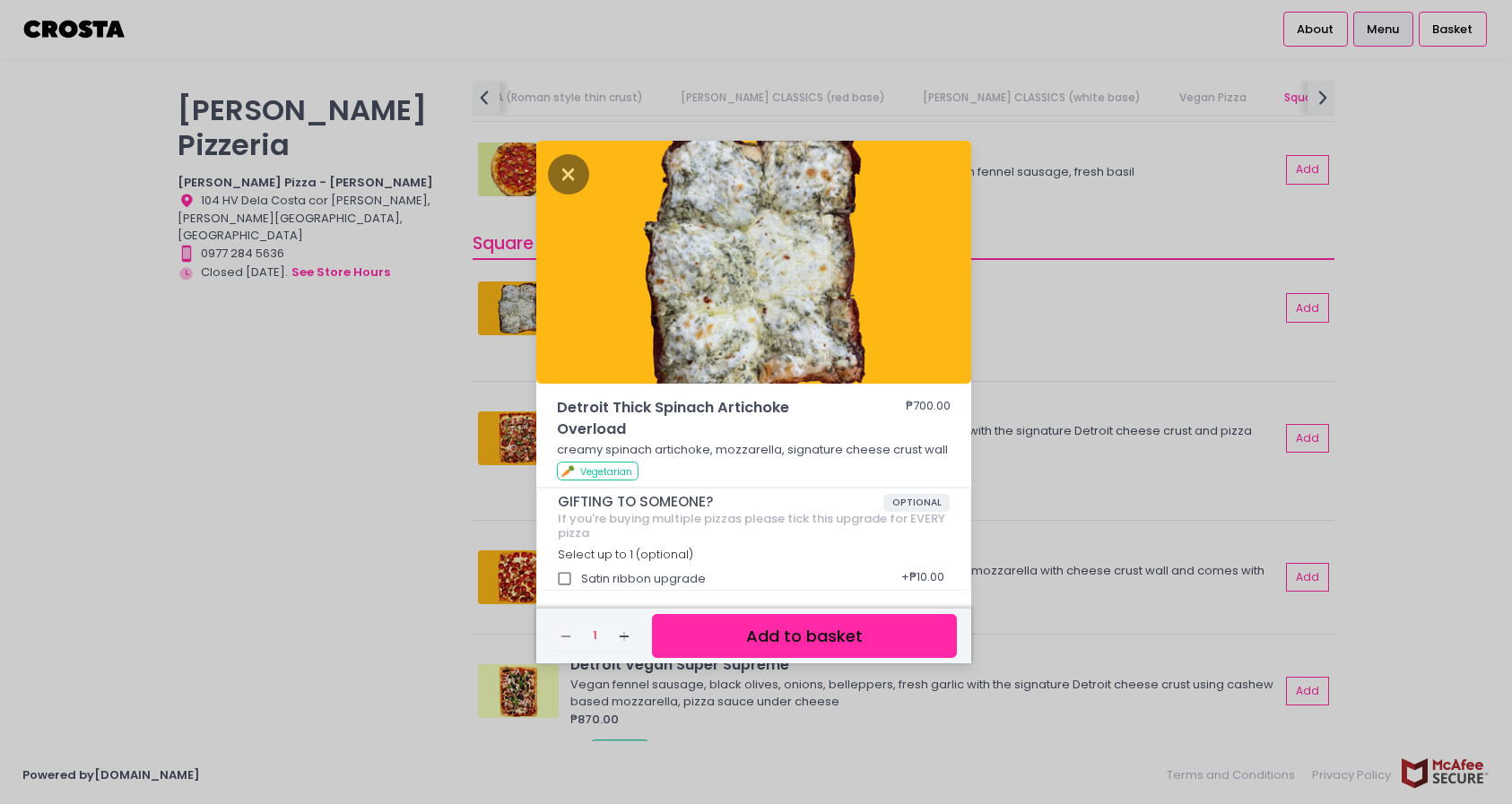
click at [430, 392] on div "Detroit Thick Spinach Artichoke Overload ₱700.00 creamy spinach artichoke, mozz…" at bounding box center [756, 402] width 1512 height 804
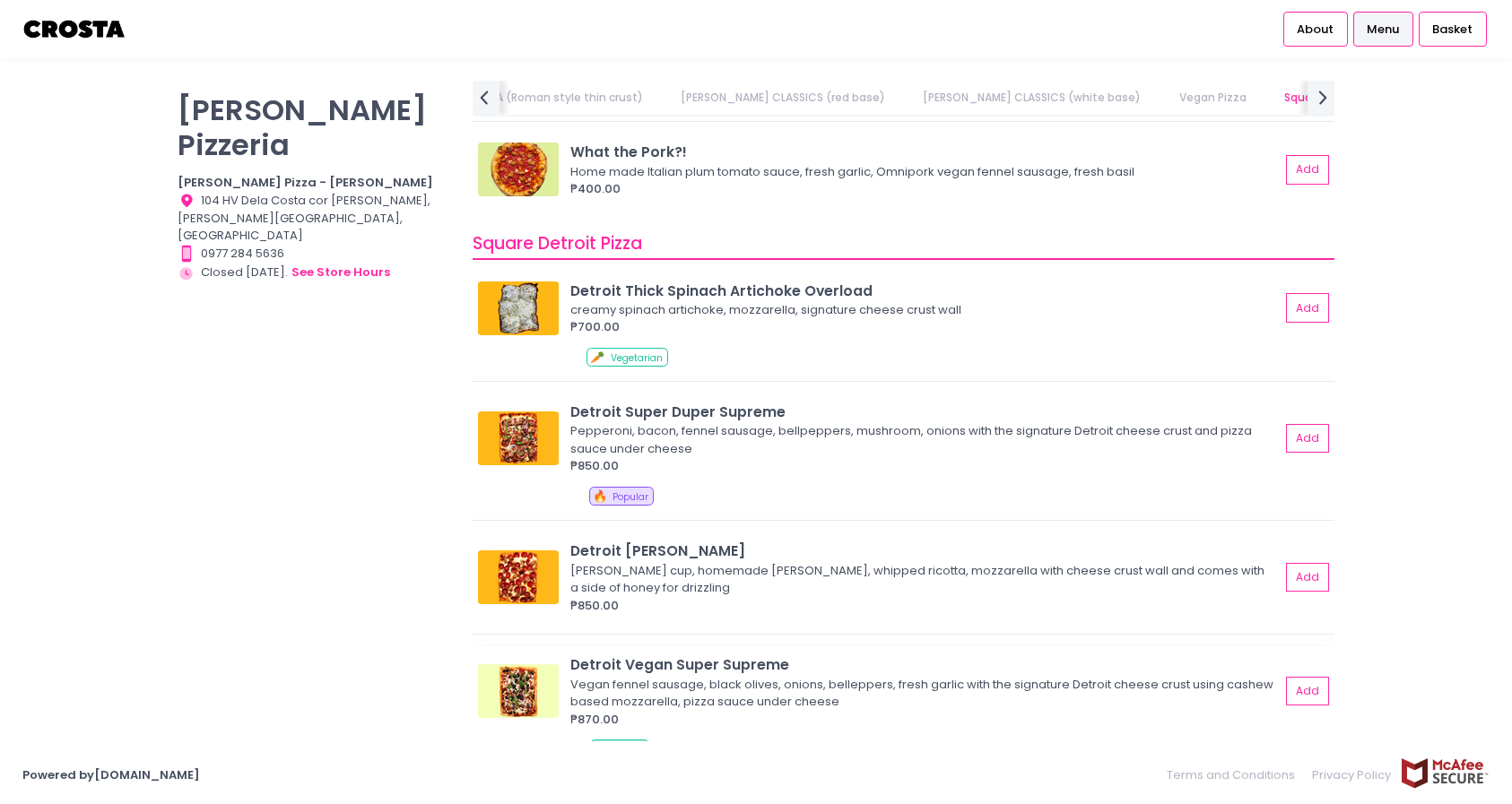
click at [544, 673] on img at bounding box center [519, 691] width 81 height 54
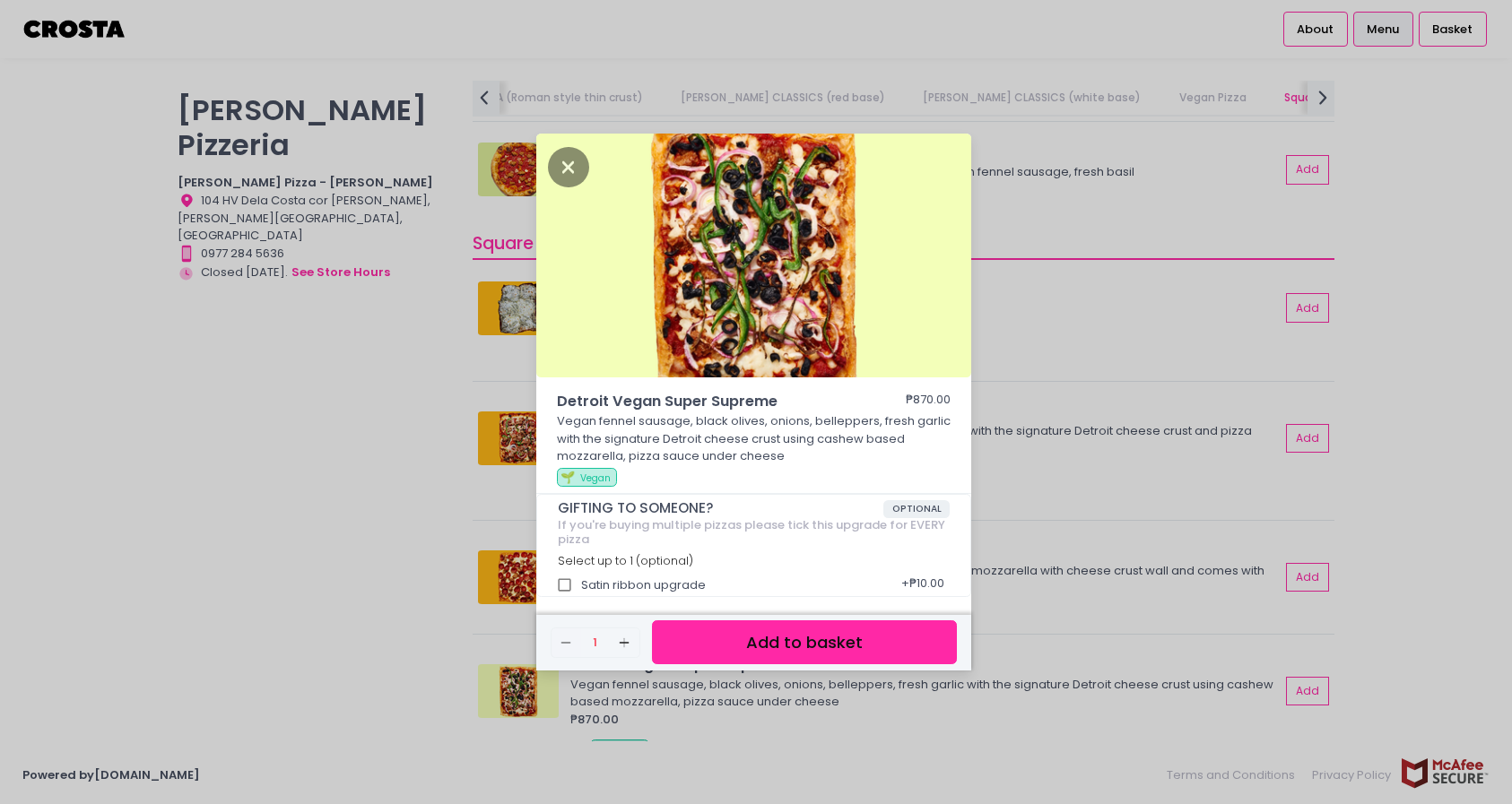
click at [498, 583] on div "Detroit Vegan Super Supreme ₱870.00 Vegan fennel sausage, black olives, onions,…" at bounding box center [756, 402] width 1512 height 804
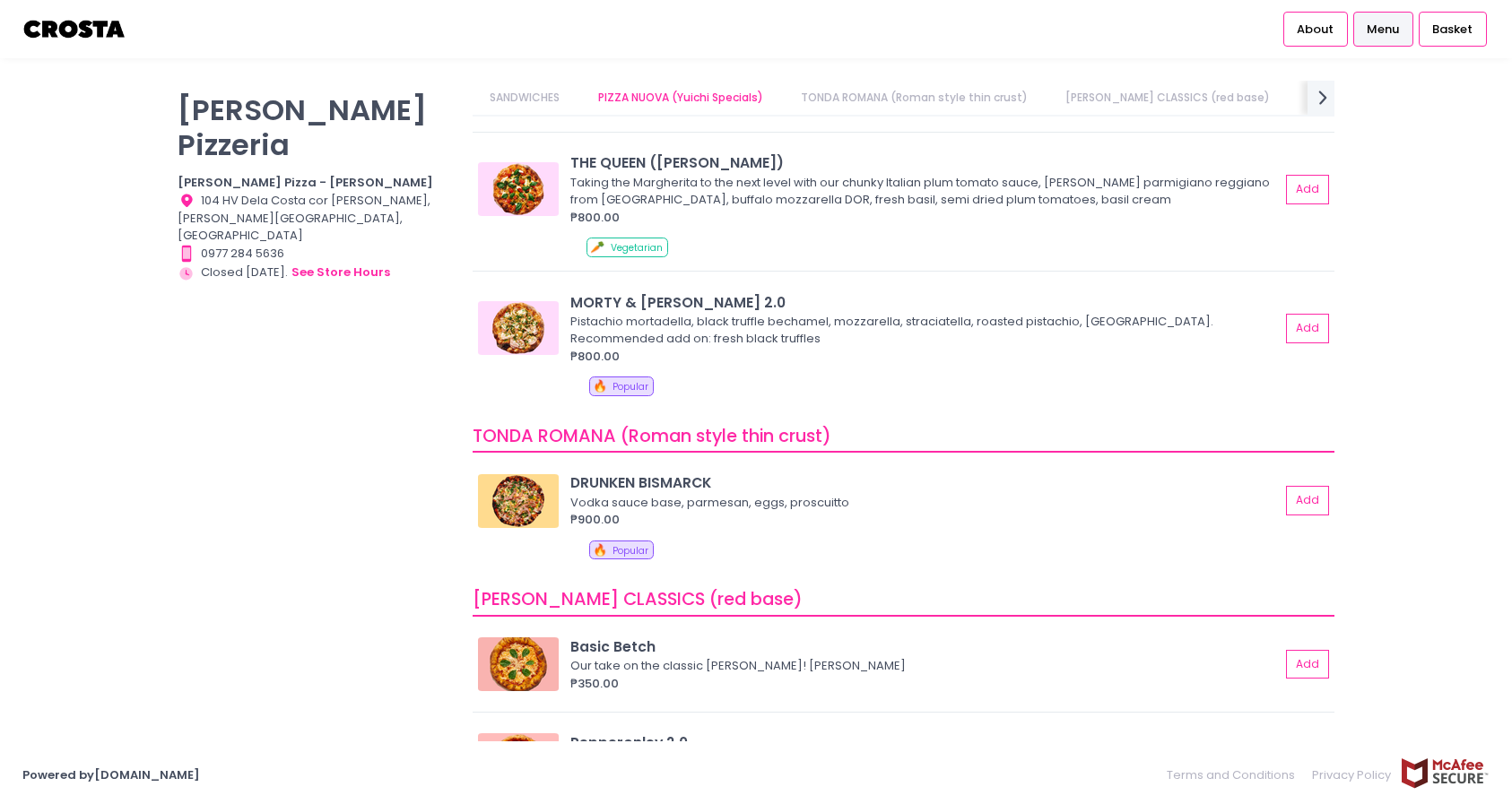
scroll to position [0, 0]
